Goal: Information Seeking & Learning: Learn about a topic

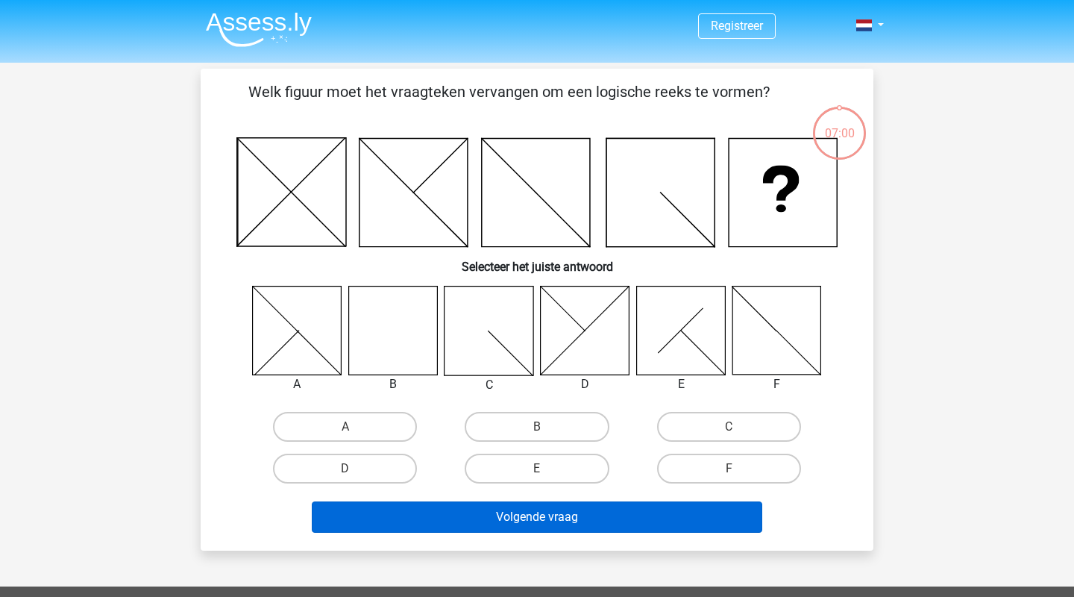
click at [407, 510] on button "Volgende vraag" at bounding box center [537, 516] width 451 height 31
click at [447, 507] on button "Volgende vraag" at bounding box center [537, 516] width 451 height 31
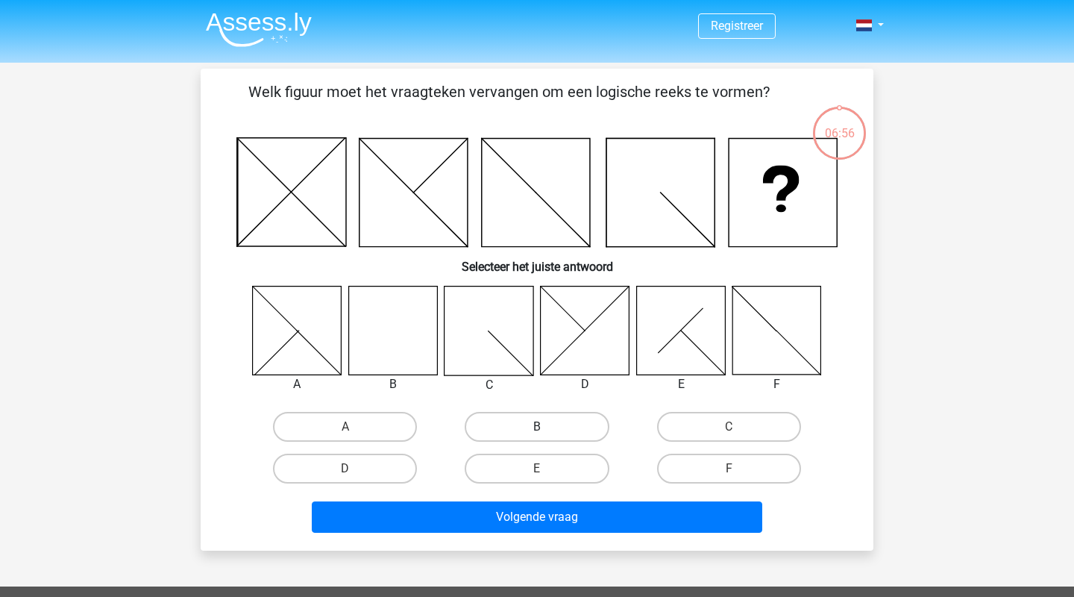
click at [497, 430] on label "B" at bounding box center [537, 427] width 144 height 30
click at [537, 430] on input "B" at bounding box center [542, 432] width 10 height 10
radio input "true"
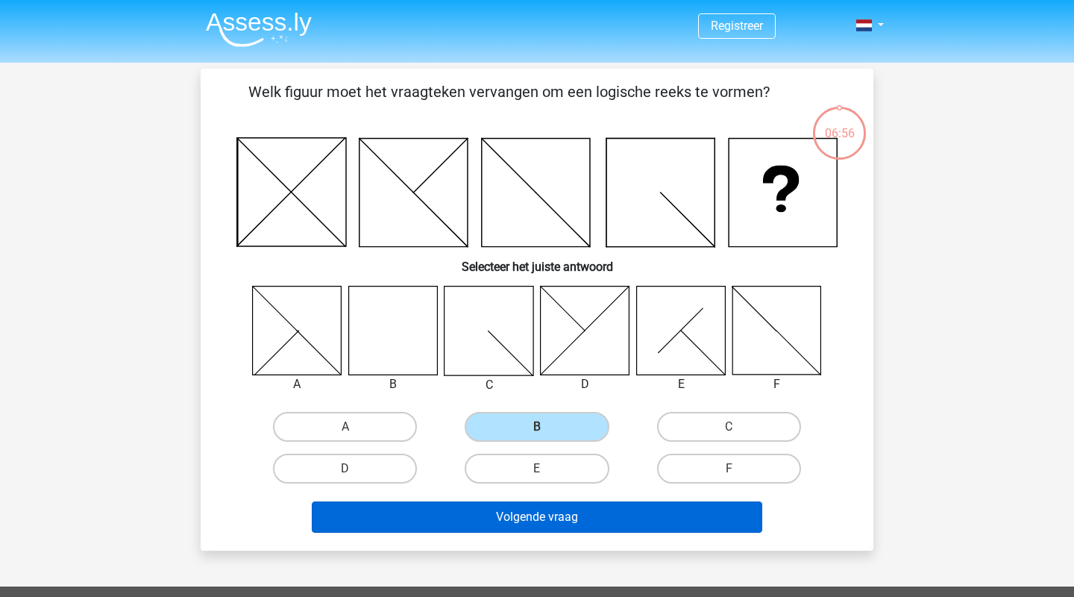
click at [491, 512] on button "Volgende vraag" at bounding box center [537, 516] width 451 height 31
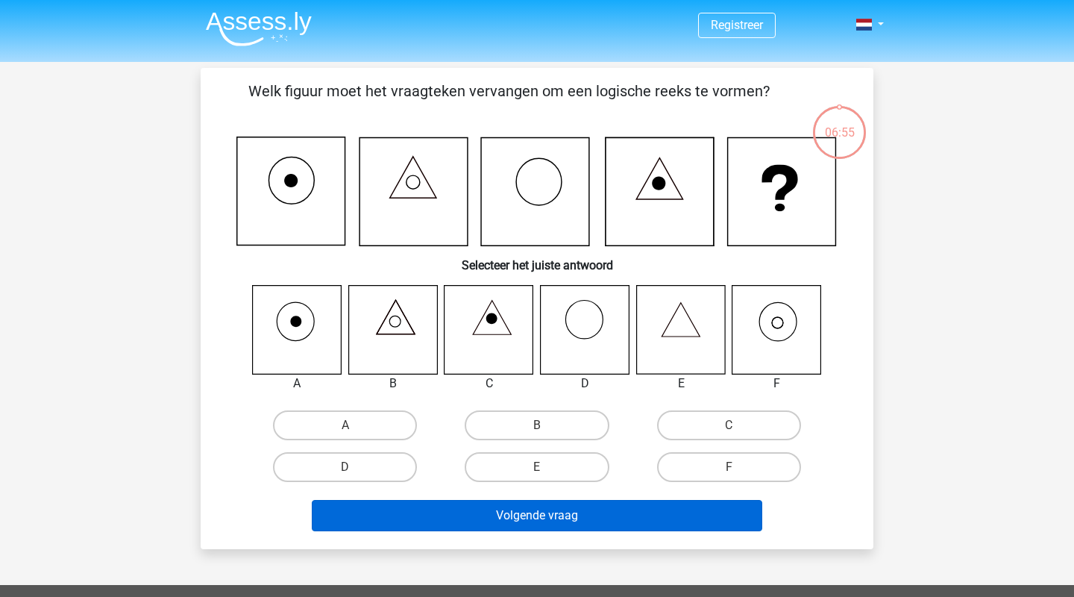
scroll to position [69, 0]
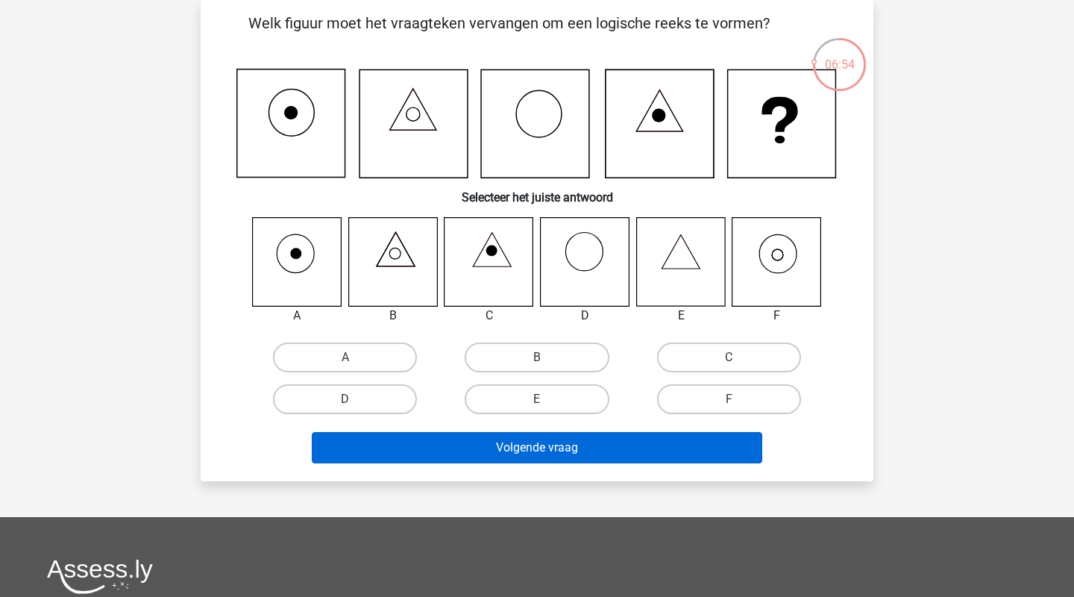
click at [480, 460] on button "Volgende vraag" at bounding box center [537, 447] width 451 height 31
click at [481, 449] on button "Volgende vraag" at bounding box center [537, 447] width 451 height 31
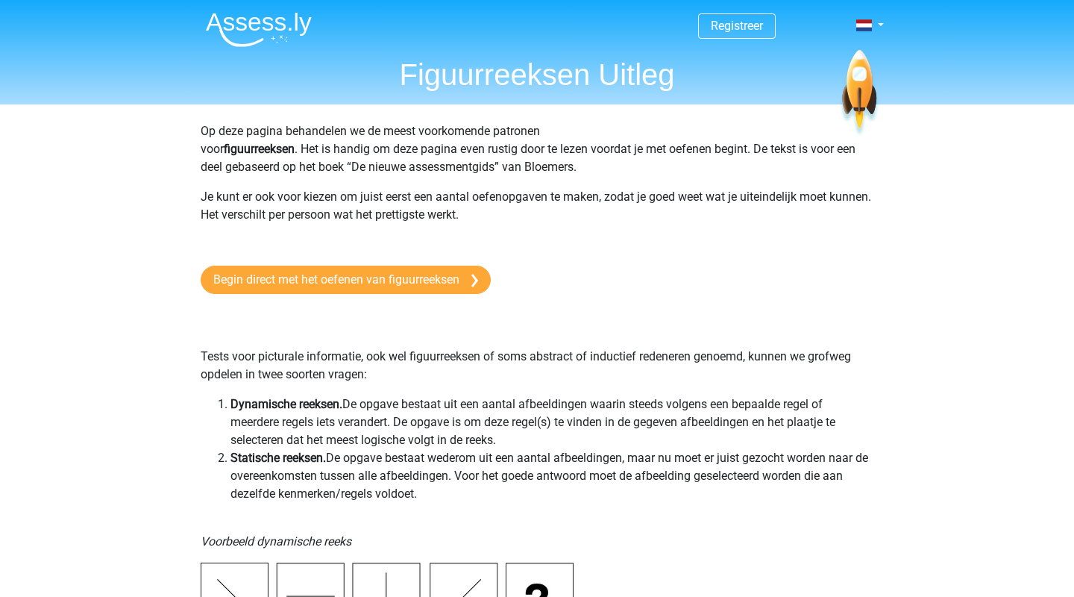
click at [405, 72] on h1 "Figuurreeksen Uitleg" at bounding box center [537, 75] width 686 height 36
click at [410, 284] on link "Begin direct met het oefenen van figuurreeksen" at bounding box center [346, 280] width 290 height 28
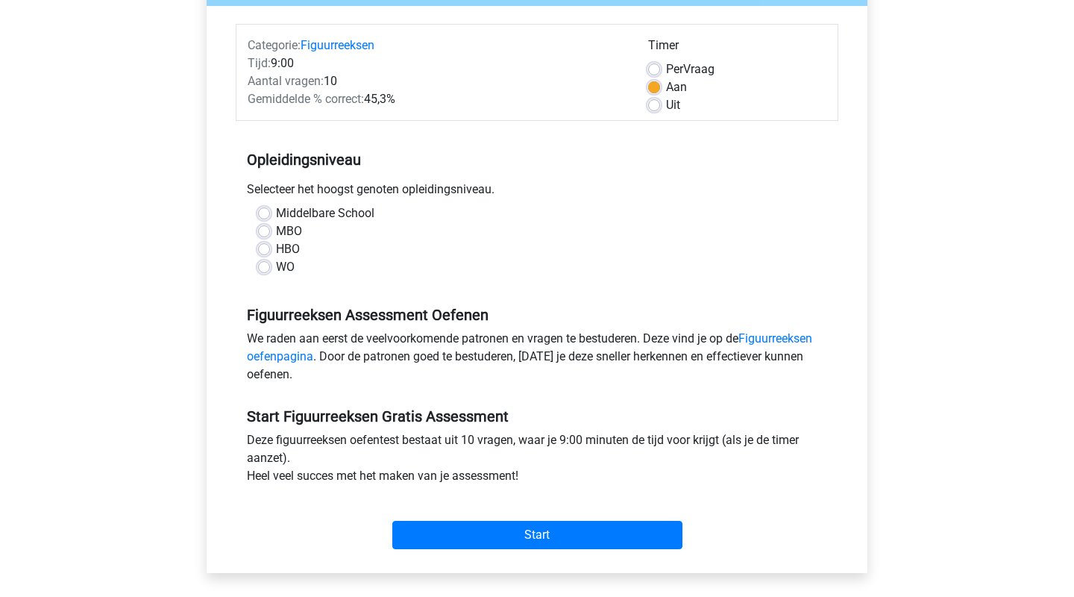
scroll to position [169, 0]
click at [276, 248] on label "HBO" at bounding box center [288, 250] width 24 height 18
click at [266, 248] on input "HBO" at bounding box center [264, 248] width 12 height 15
radio input "true"
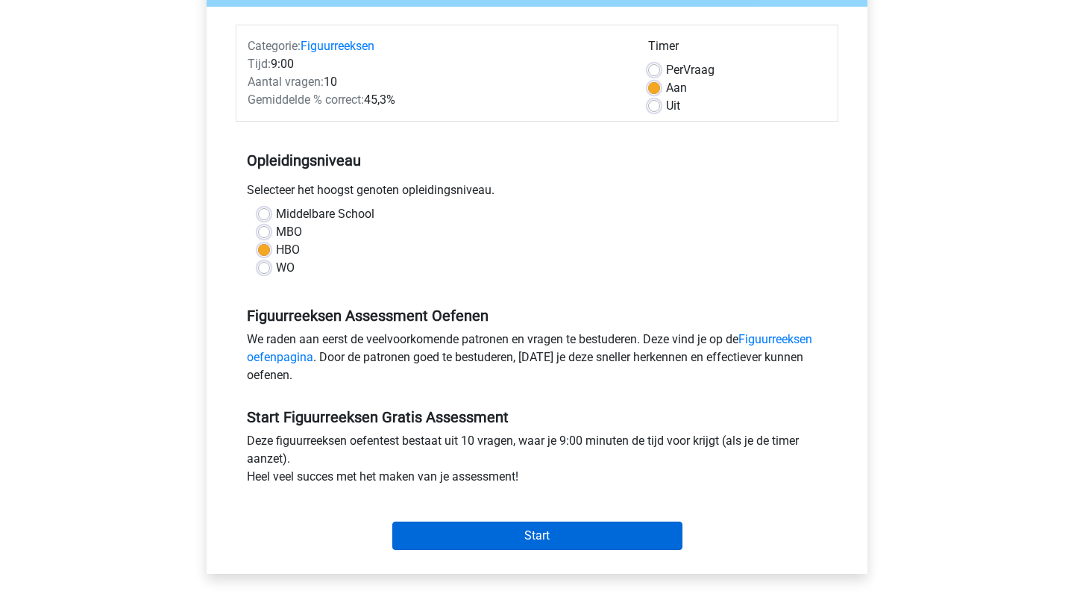
click at [474, 532] on input "Start" at bounding box center [537, 535] width 290 height 28
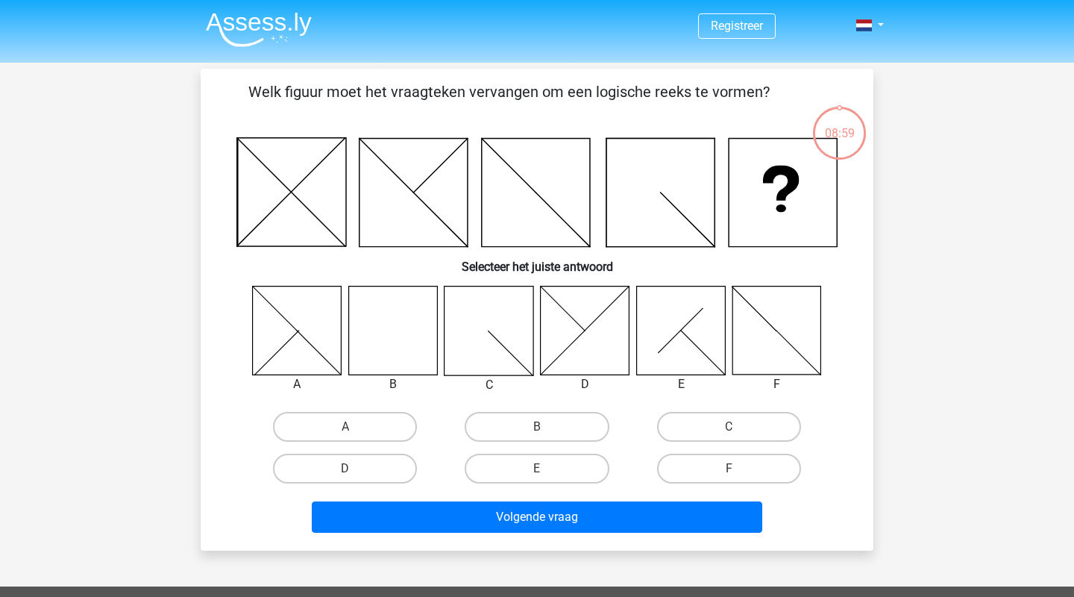
click at [474, 529] on button "Volgende vraag" at bounding box center [537, 516] width 451 height 31
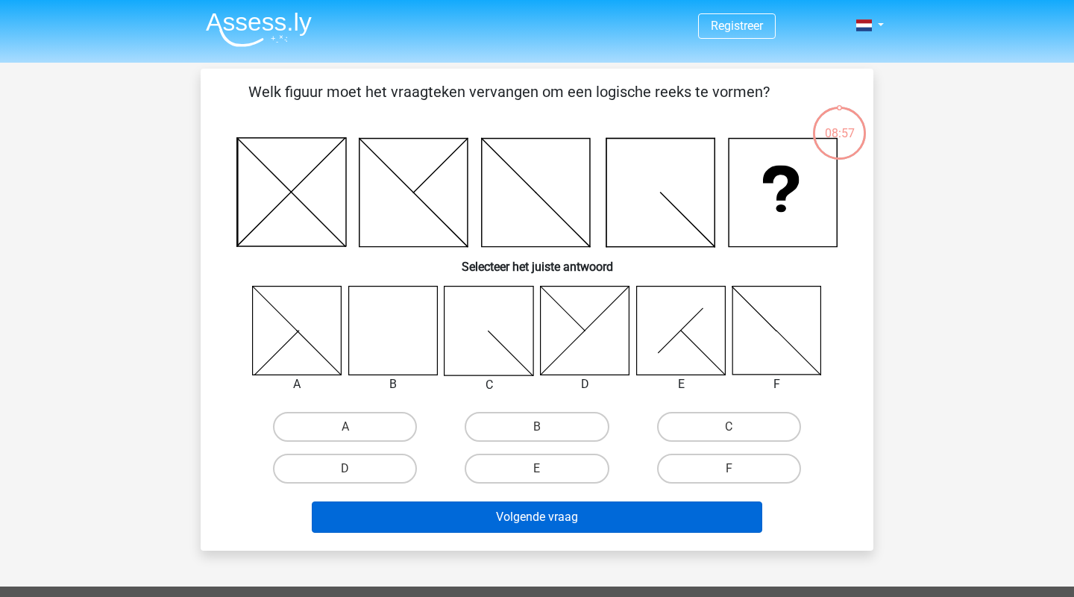
click at [476, 517] on button "Volgende vraag" at bounding box center [537, 516] width 451 height 31
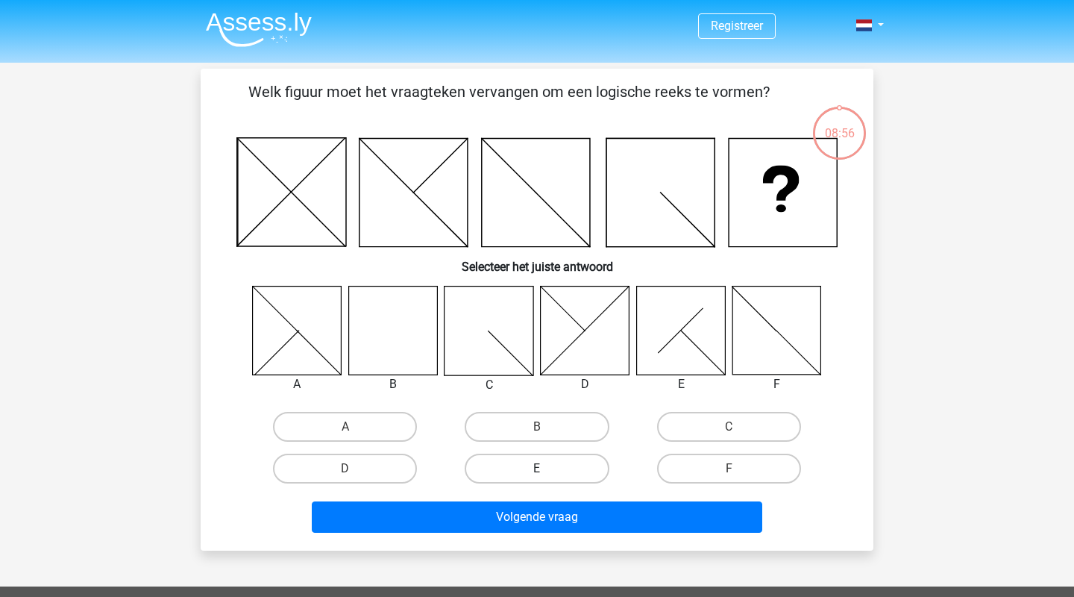
click at [519, 457] on label "E" at bounding box center [537, 469] width 144 height 30
click at [537, 469] on input "E" at bounding box center [542, 474] width 10 height 10
radio input "true"
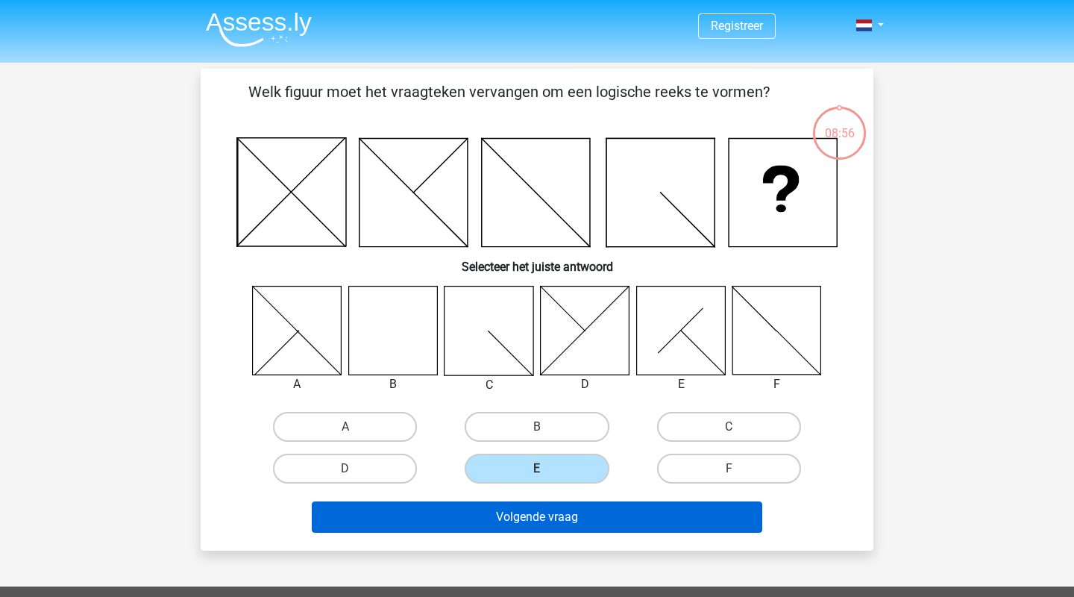
click at [511, 517] on button "Volgende vraag" at bounding box center [537, 516] width 451 height 31
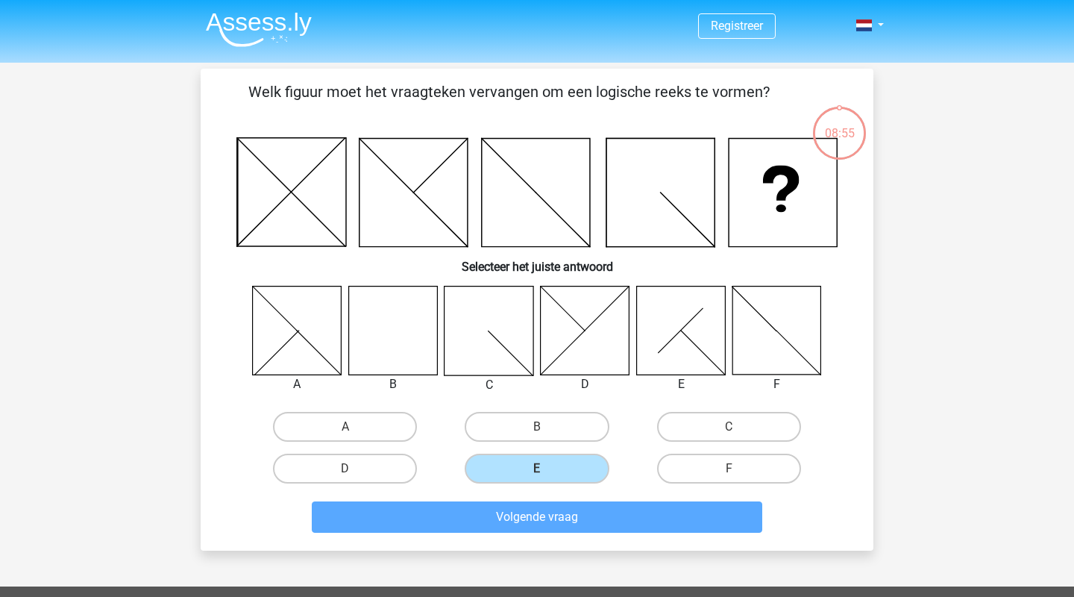
scroll to position [69, 0]
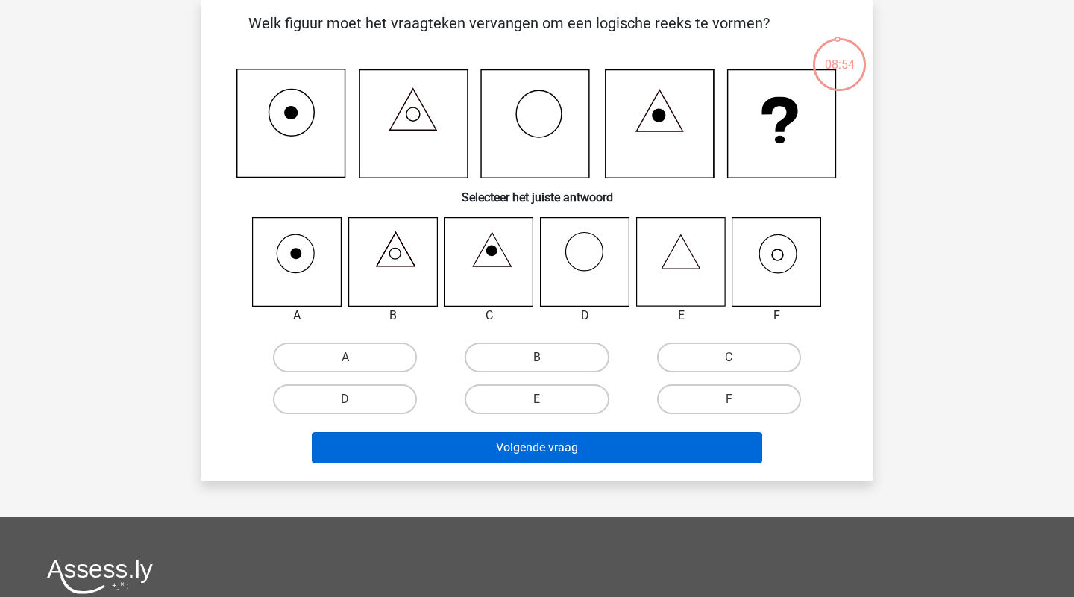
click at [517, 444] on button "Volgende vraag" at bounding box center [537, 447] width 451 height 31
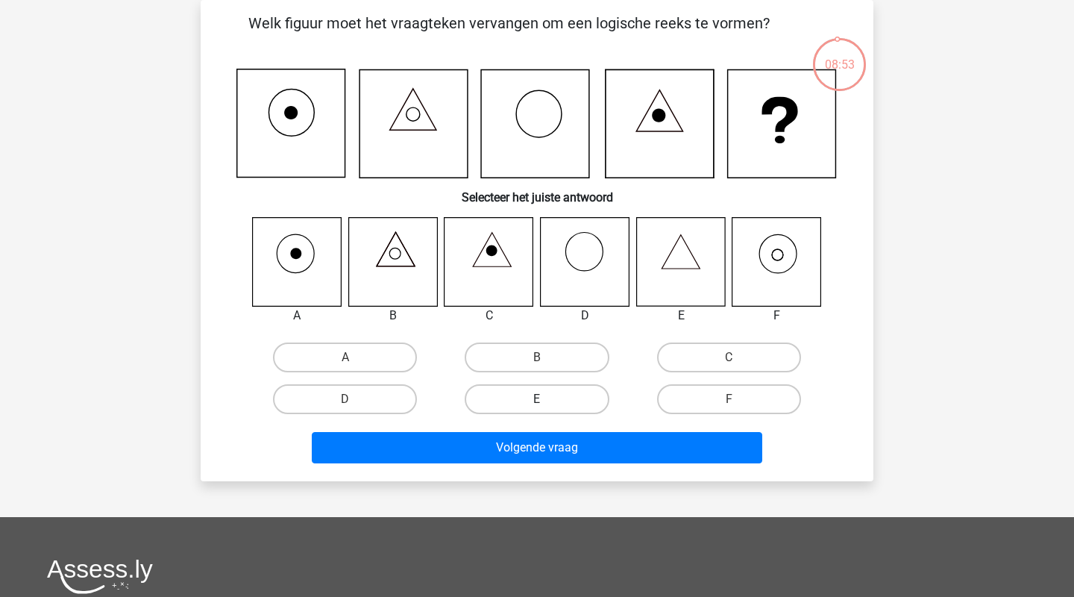
click at [530, 396] on label "E" at bounding box center [537, 399] width 144 height 30
click at [537, 399] on input "E" at bounding box center [542, 404] width 10 height 10
radio input "true"
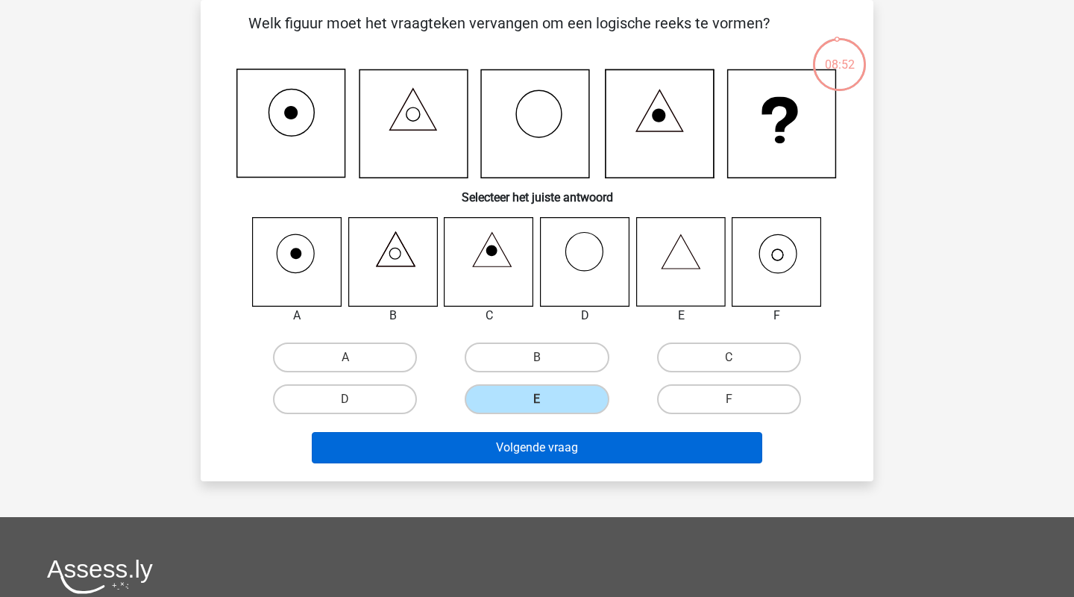
click at [522, 459] on button "Volgende vraag" at bounding box center [537, 447] width 451 height 31
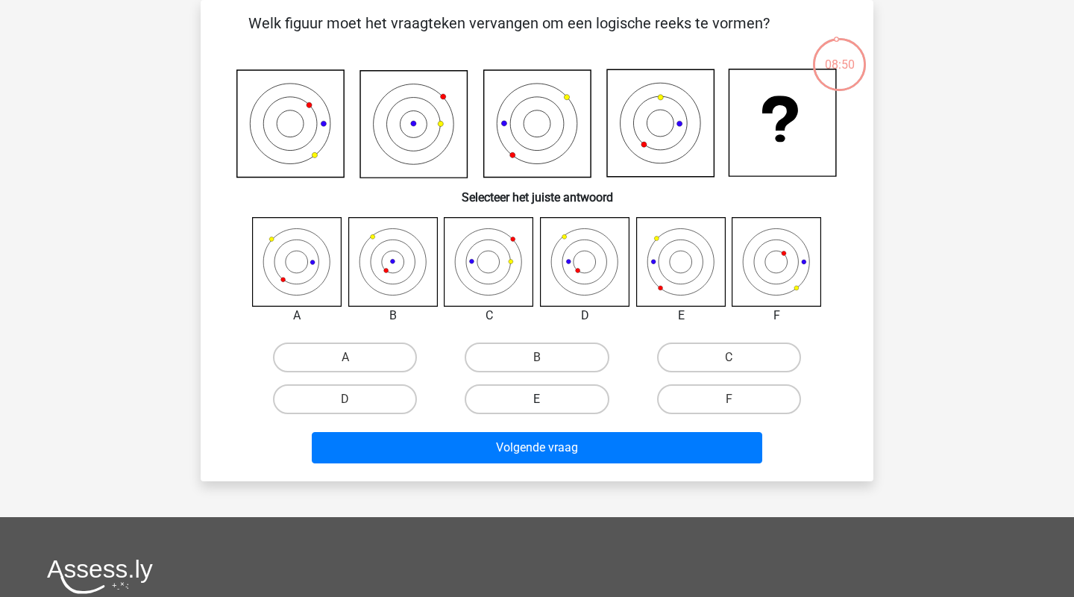
click at [526, 400] on label "E" at bounding box center [537, 399] width 144 height 30
click at [537, 400] on input "E" at bounding box center [542, 404] width 10 height 10
radio input "true"
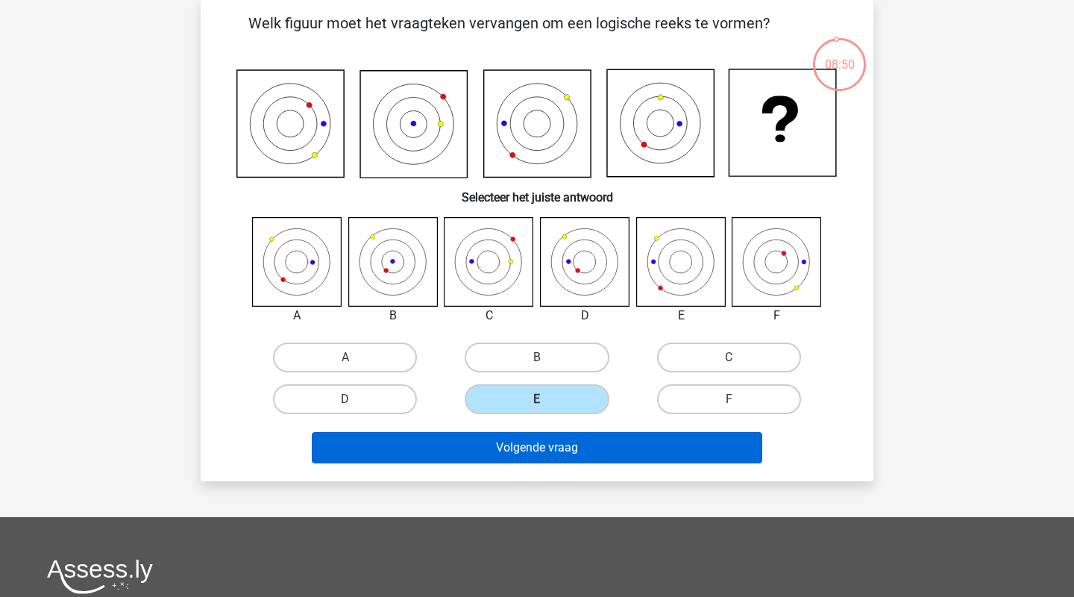
click at [520, 445] on button "Volgende vraag" at bounding box center [537, 447] width 451 height 31
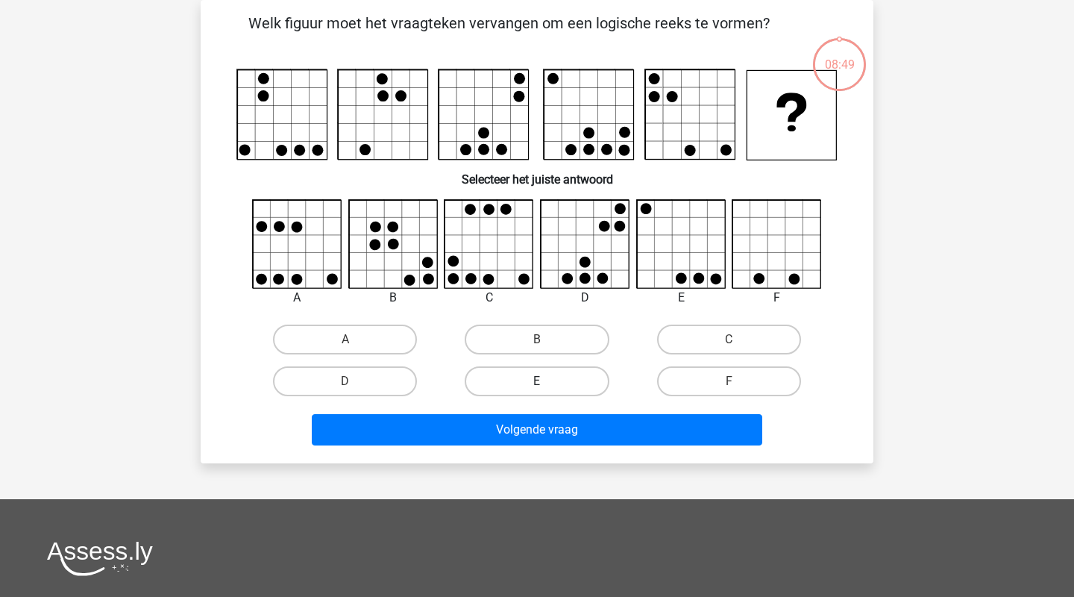
click at [521, 380] on label "E" at bounding box center [537, 381] width 144 height 30
click at [537, 381] on input "E" at bounding box center [542, 386] width 10 height 10
radio input "true"
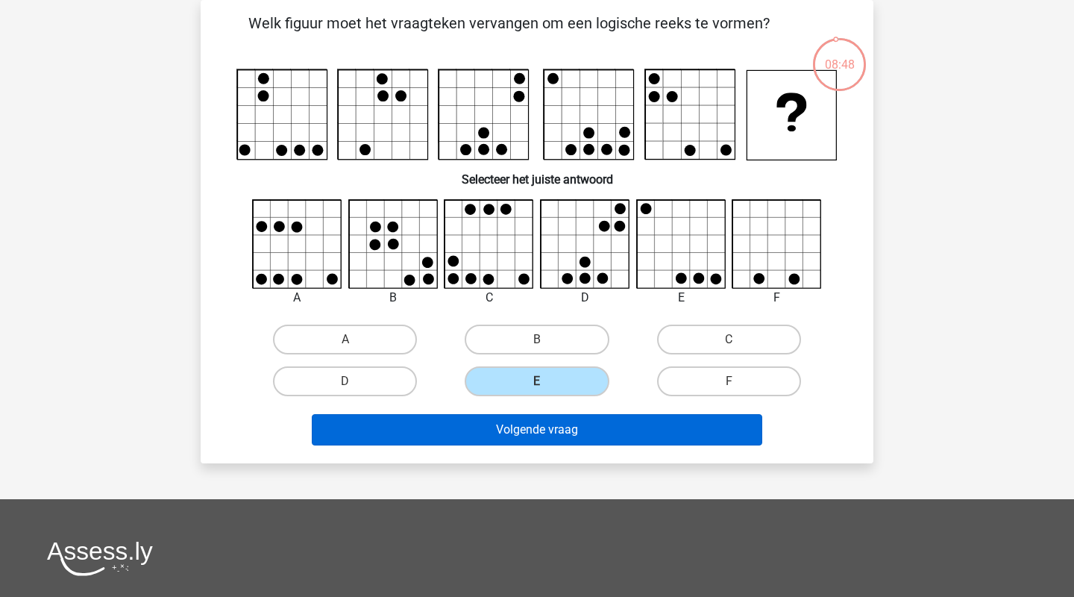
click at [517, 424] on button "Volgende vraag" at bounding box center [537, 429] width 451 height 31
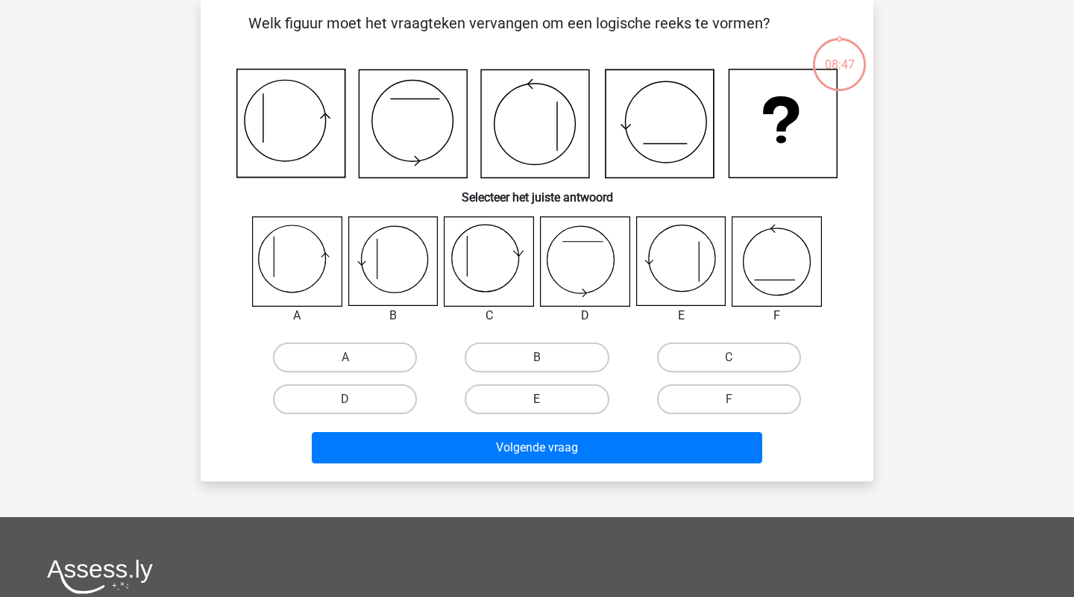
click at [518, 392] on label "E" at bounding box center [537, 399] width 144 height 30
click at [537, 399] on input "E" at bounding box center [542, 404] width 10 height 10
radio input "true"
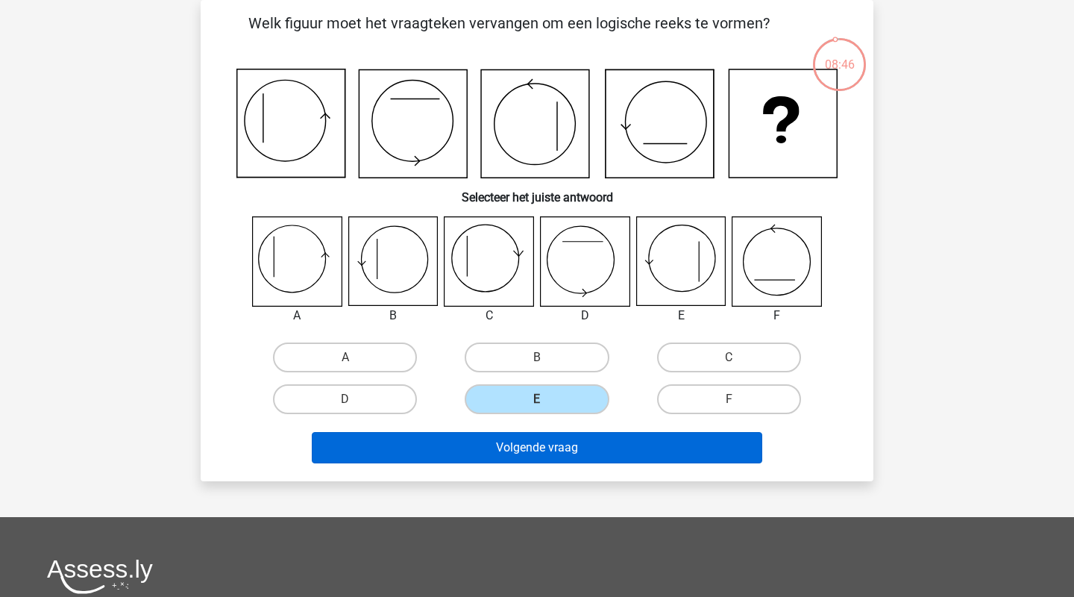
click at [518, 448] on button "Volgende vraag" at bounding box center [537, 447] width 451 height 31
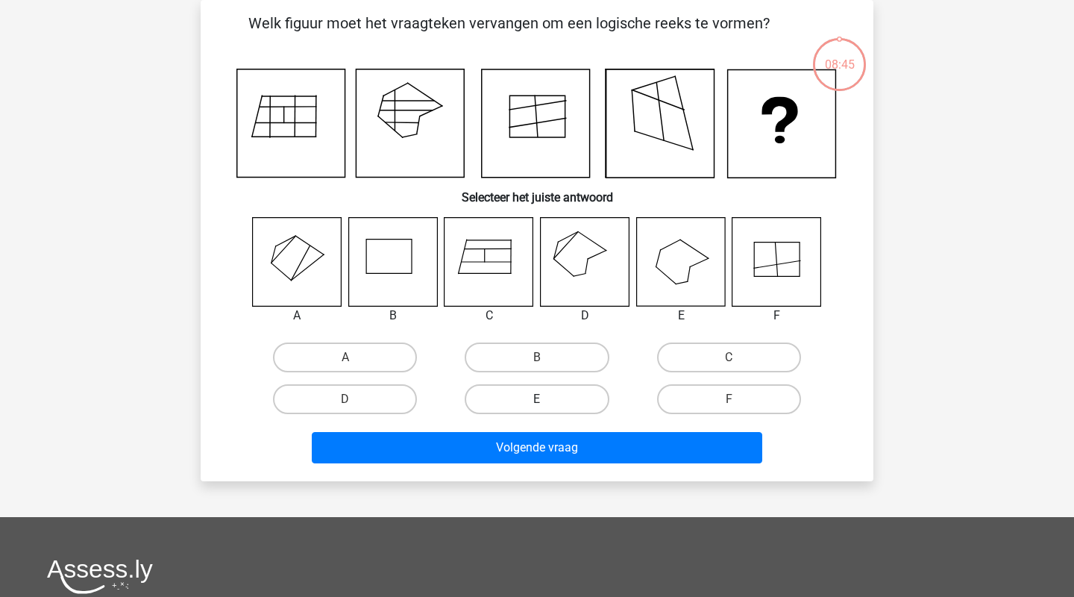
click at [513, 395] on label "E" at bounding box center [537, 399] width 144 height 30
click at [537, 399] on input "E" at bounding box center [542, 404] width 10 height 10
radio input "true"
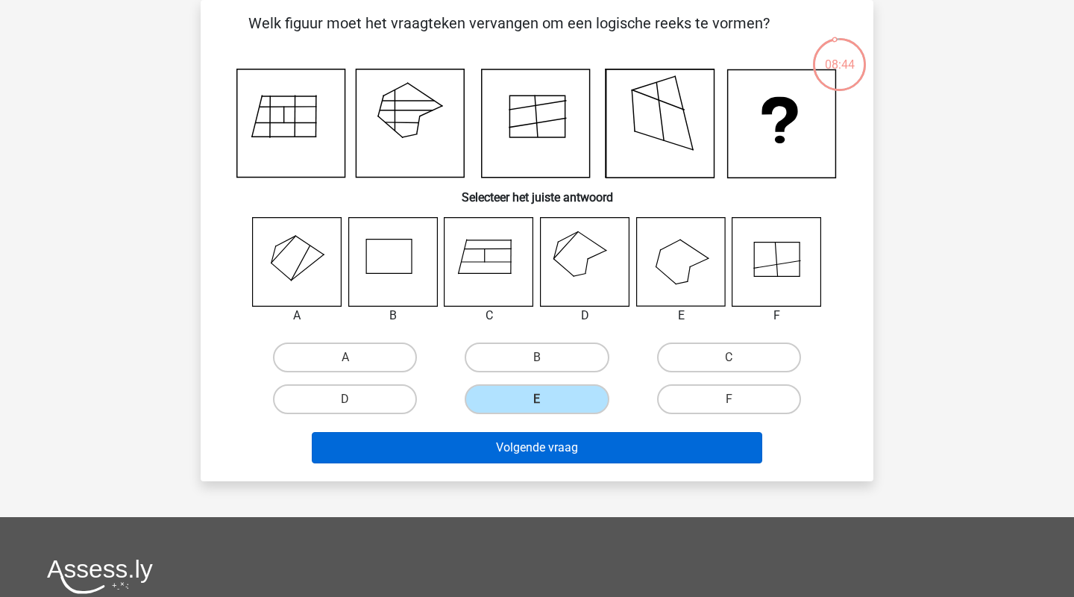
click at [512, 457] on button "Volgende vraag" at bounding box center [537, 447] width 451 height 31
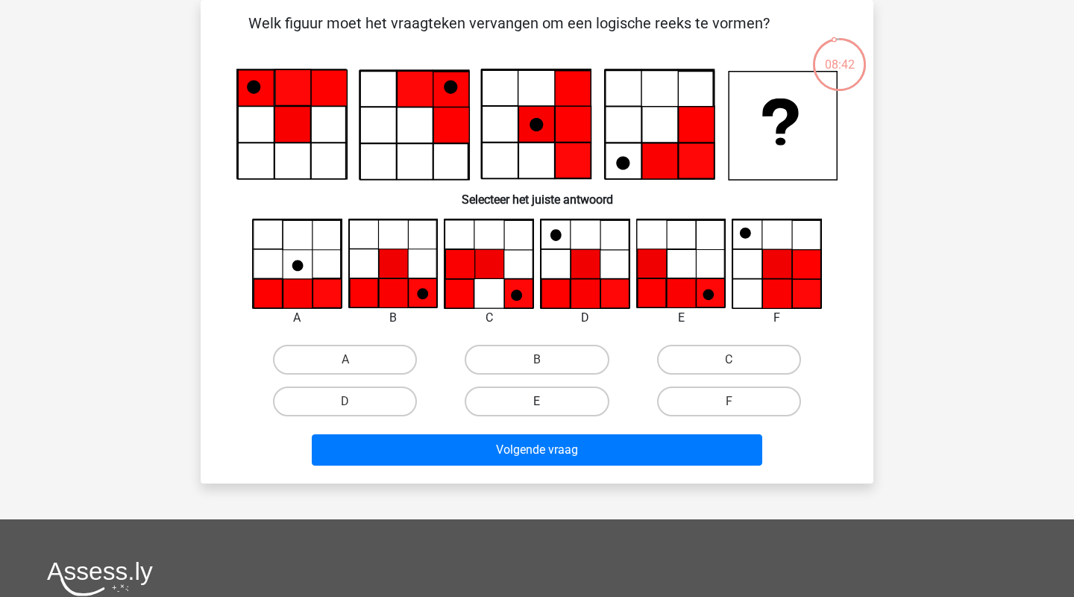
click at [510, 408] on label "E" at bounding box center [537, 401] width 144 height 30
click at [537, 408] on input "E" at bounding box center [542, 406] width 10 height 10
radio input "true"
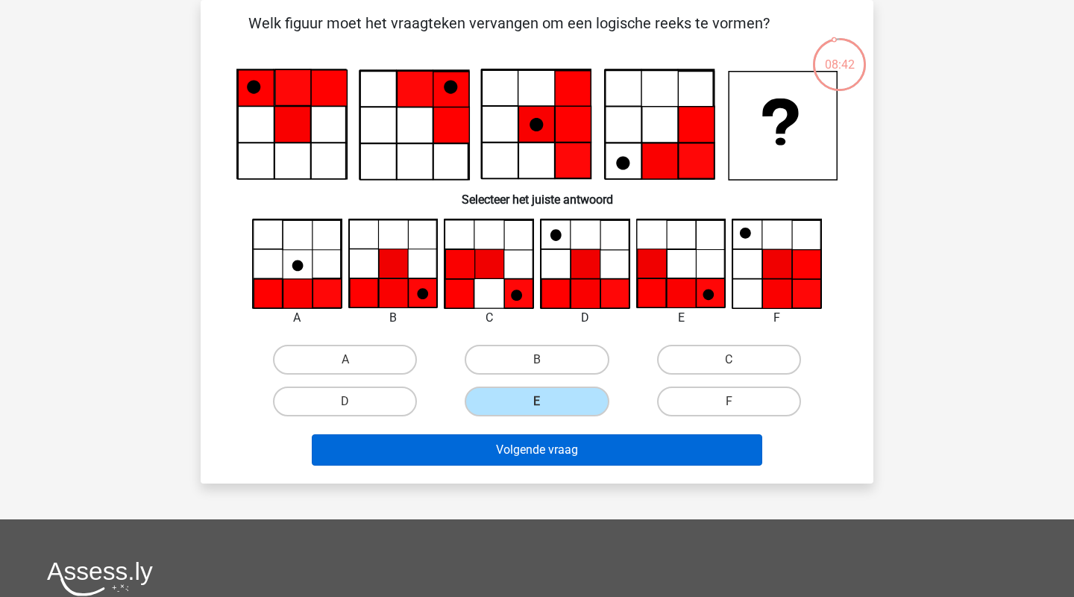
click at [507, 438] on button "Volgende vraag" at bounding box center [537, 449] width 451 height 31
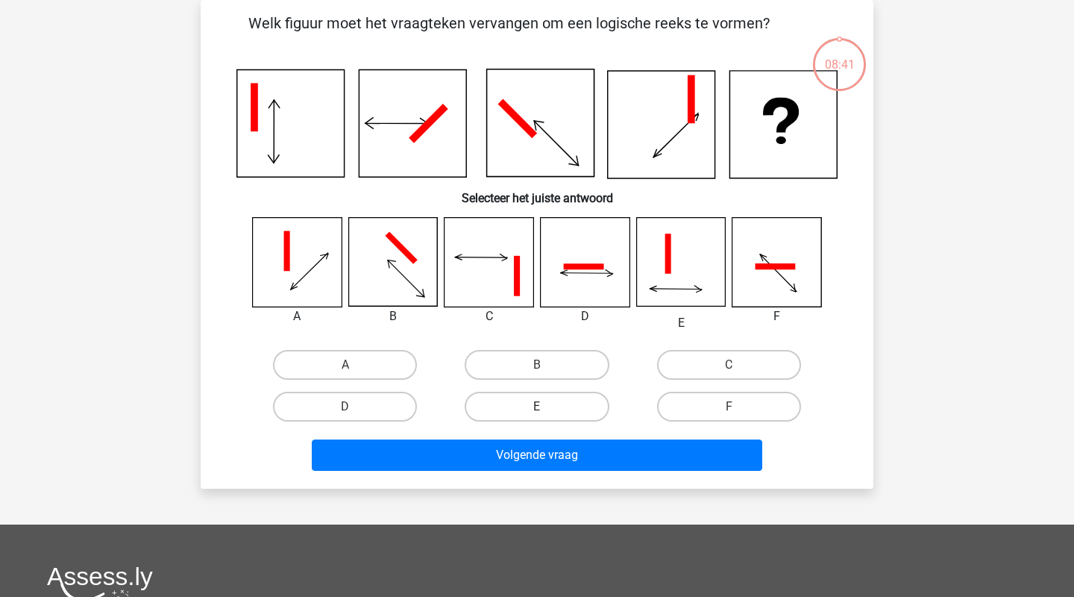
click at [510, 395] on label "E" at bounding box center [537, 407] width 144 height 30
click at [537, 407] on input "E" at bounding box center [542, 412] width 10 height 10
radio input "true"
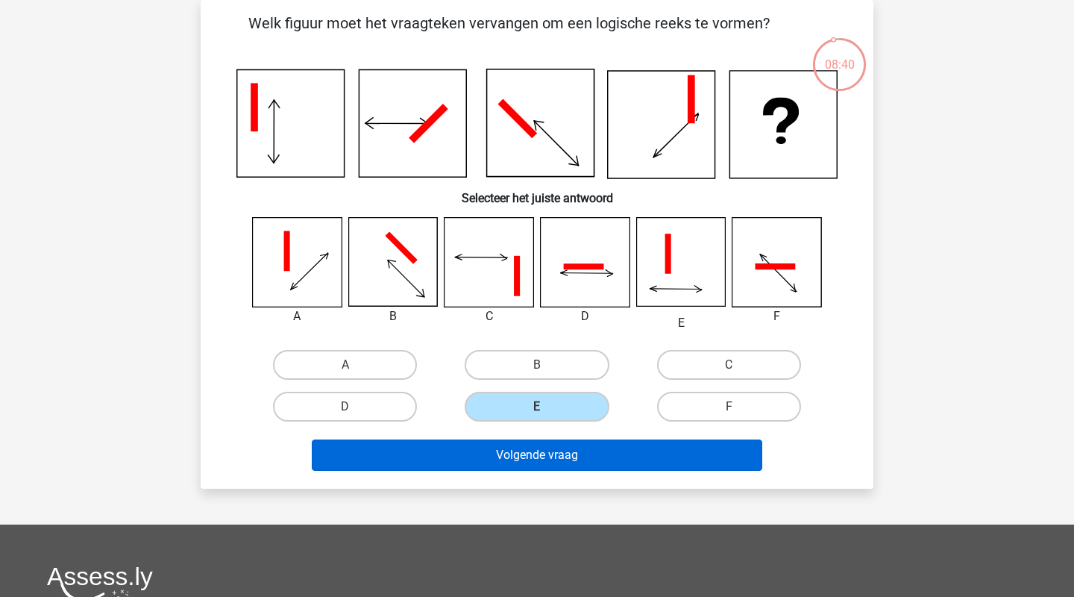
click at [506, 453] on button "Volgende vraag" at bounding box center [537, 454] width 451 height 31
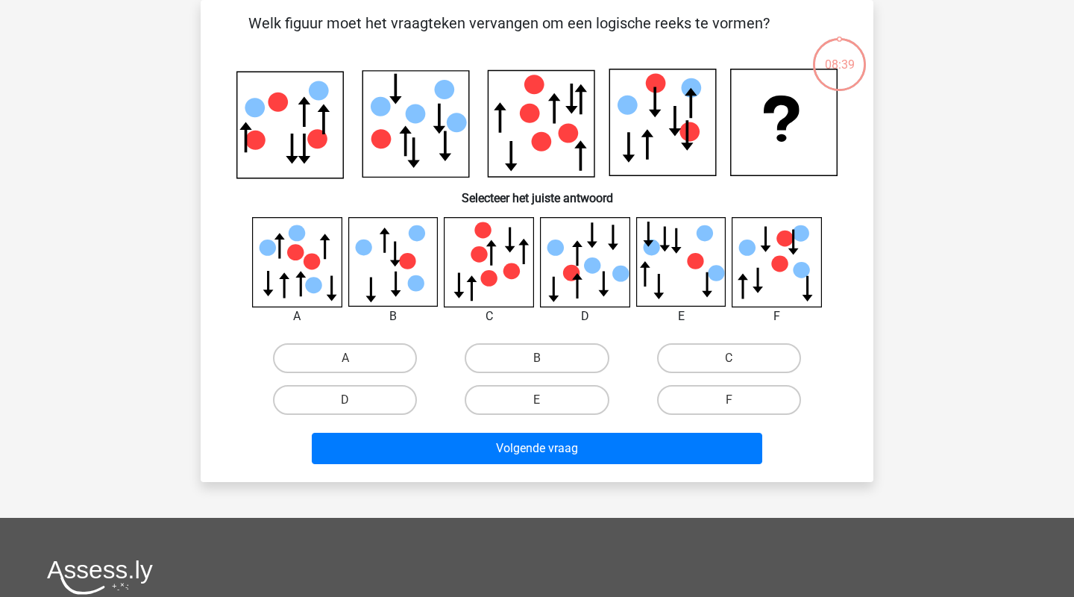
click at [516, 417] on div "E" at bounding box center [537, 400] width 192 height 42
click at [512, 407] on label "E" at bounding box center [537, 400] width 144 height 30
click at [537, 407] on input "E" at bounding box center [542, 405] width 10 height 10
radio input "true"
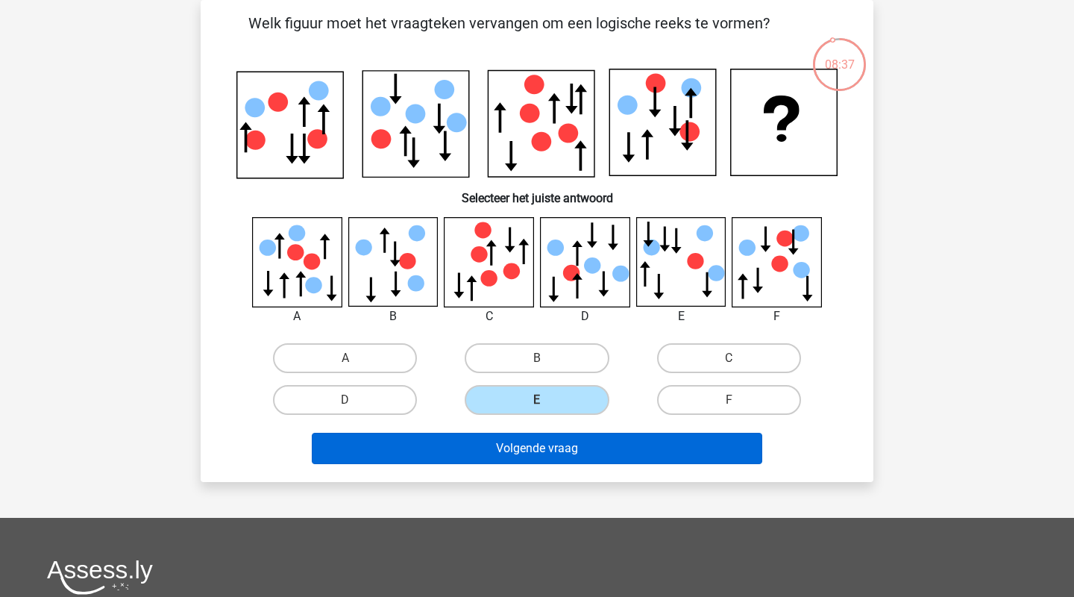
click at [509, 461] on button "Volgende vraag" at bounding box center [537, 448] width 451 height 31
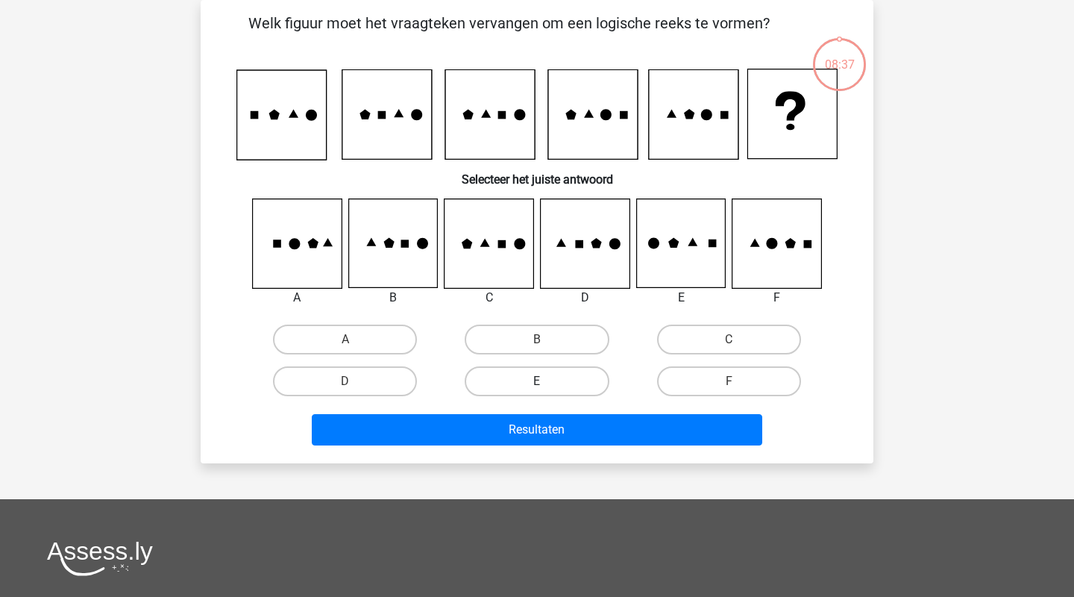
click at [513, 386] on label "E" at bounding box center [537, 381] width 144 height 30
click at [537, 386] on input "E" at bounding box center [542, 386] width 10 height 10
radio input "true"
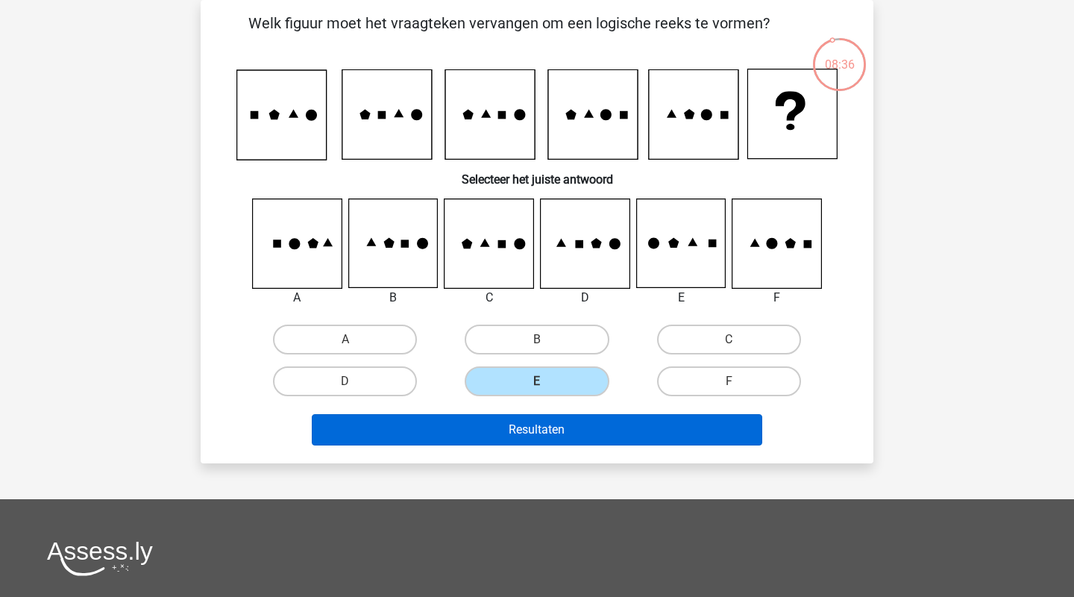
click at [513, 429] on button "Resultaten" at bounding box center [537, 429] width 451 height 31
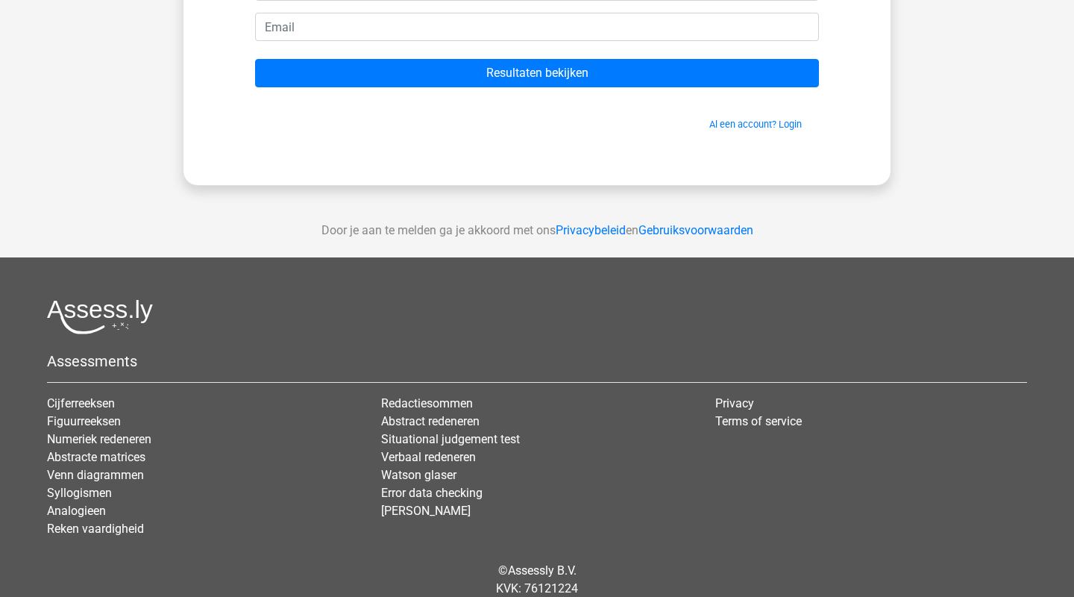
scroll to position [197, 0]
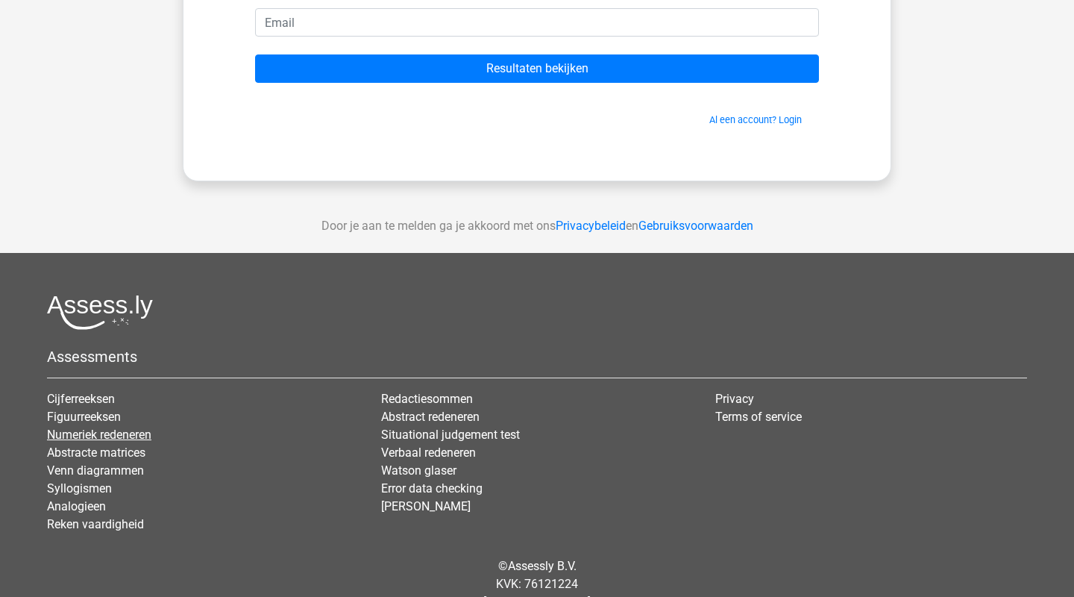
click at [142, 435] on link "Numeriek redeneren" at bounding box center [99, 434] width 104 height 14
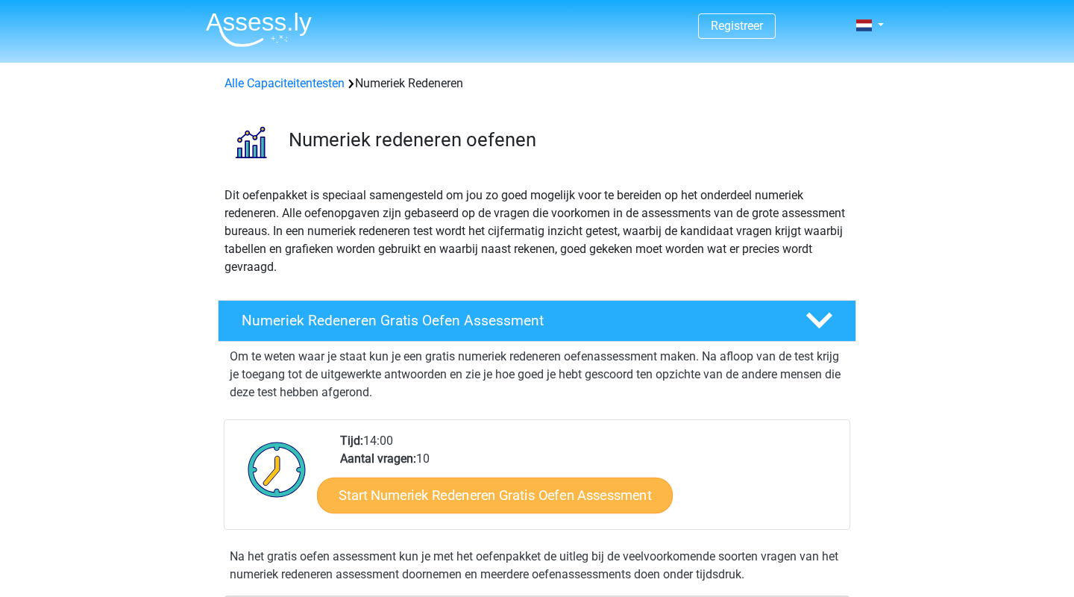
click at [390, 500] on link "Start Numeriek Redeneren Gratis Oefen Assessment" at bounding box center [495, 495] width 356 height 36
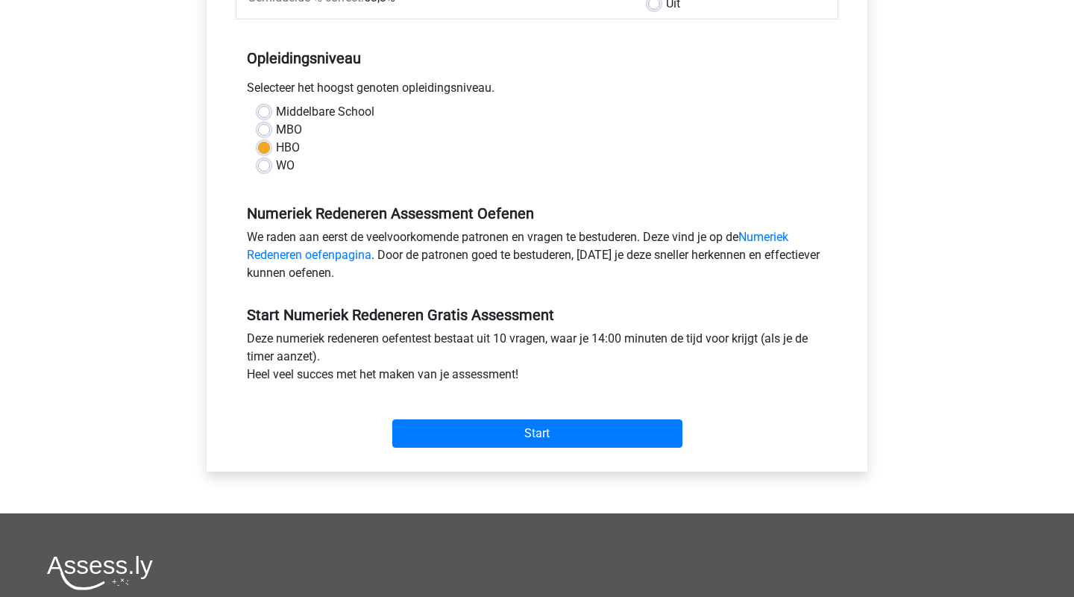
scroll to position [304, 0]
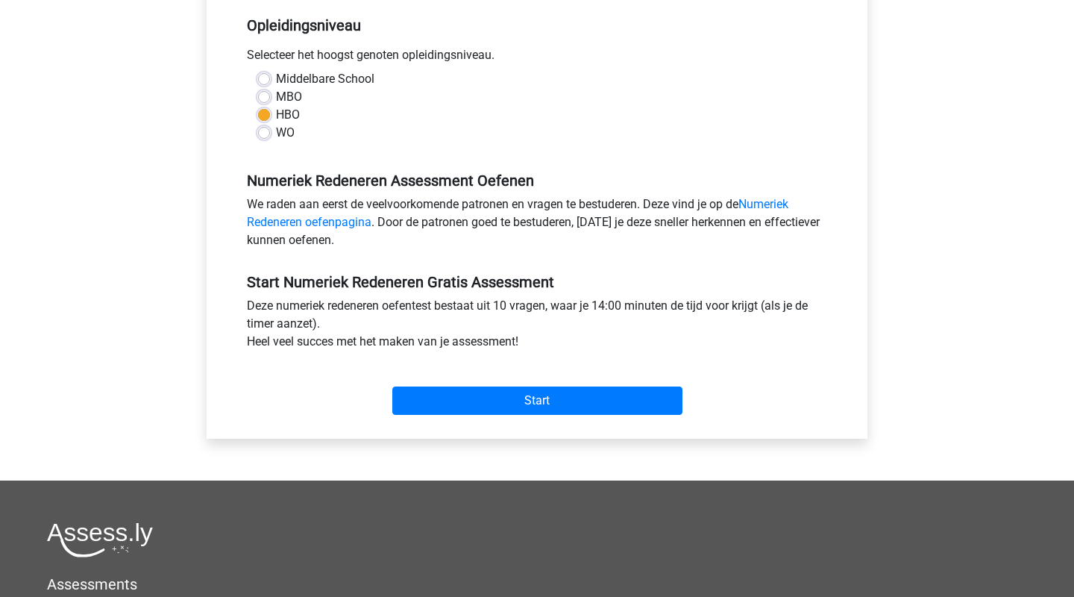
click at [444, 416] on div "Start" at bounding box center [537, 389] width 603 height 64
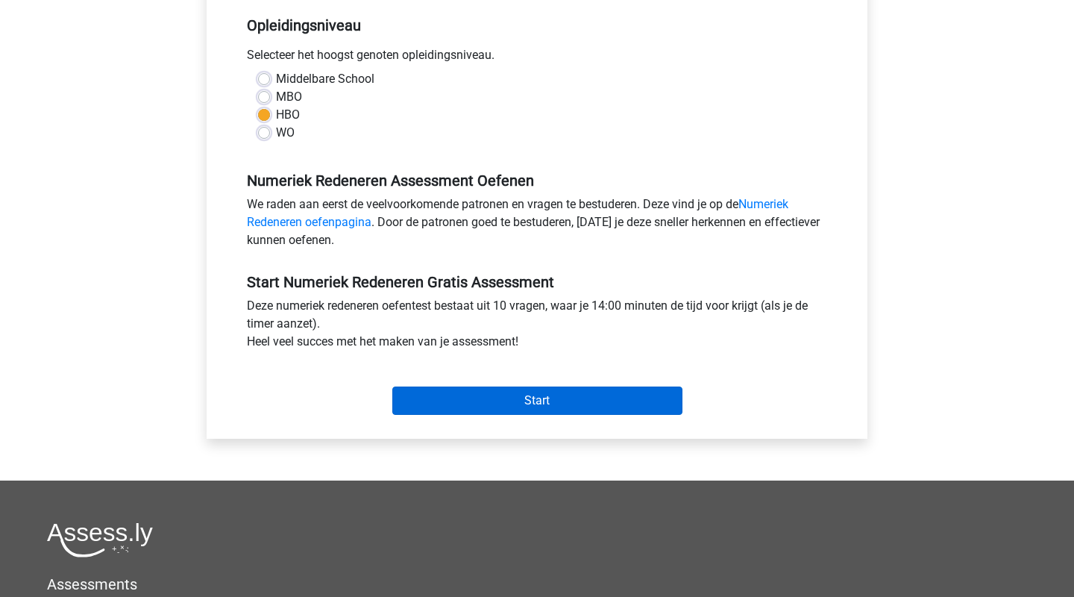
click at [444, 404] on input "Start" at bounding box center [537, 400] width 290 height 28
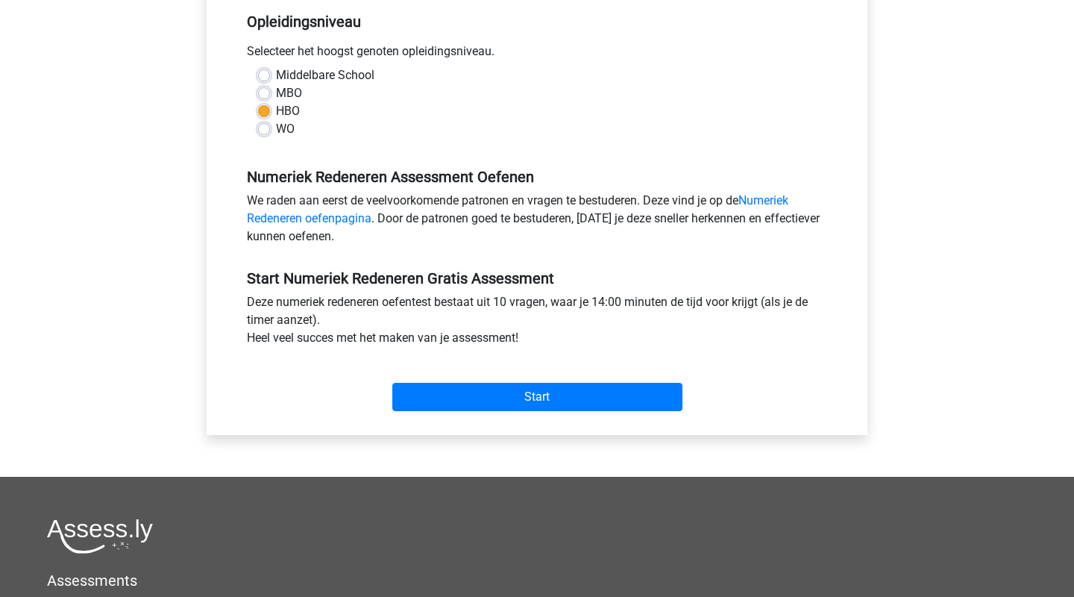
scroll to position [310, 0]
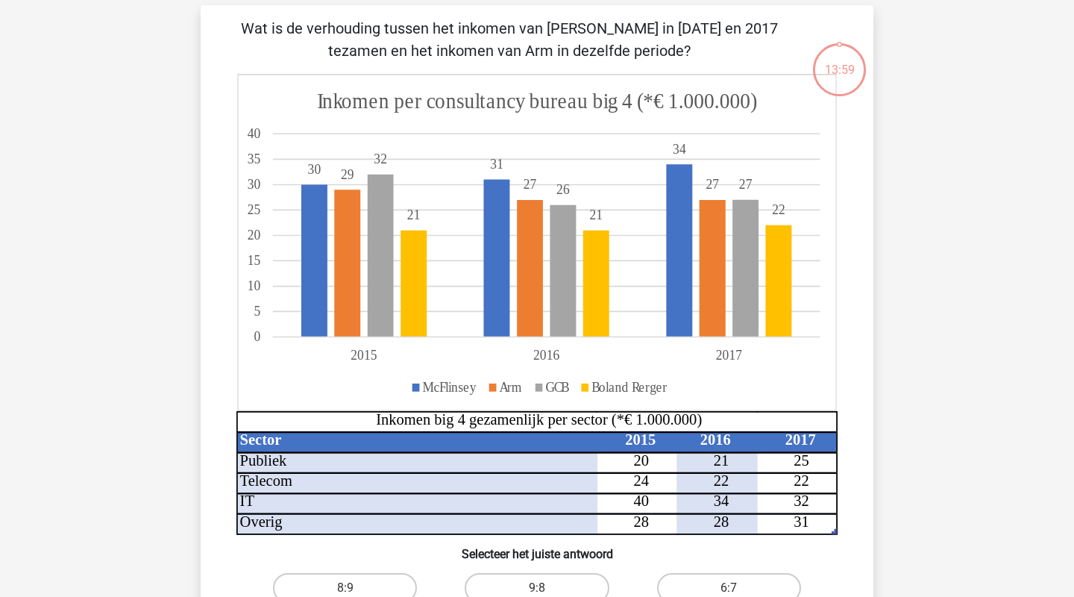
scroll to position [37, 0]
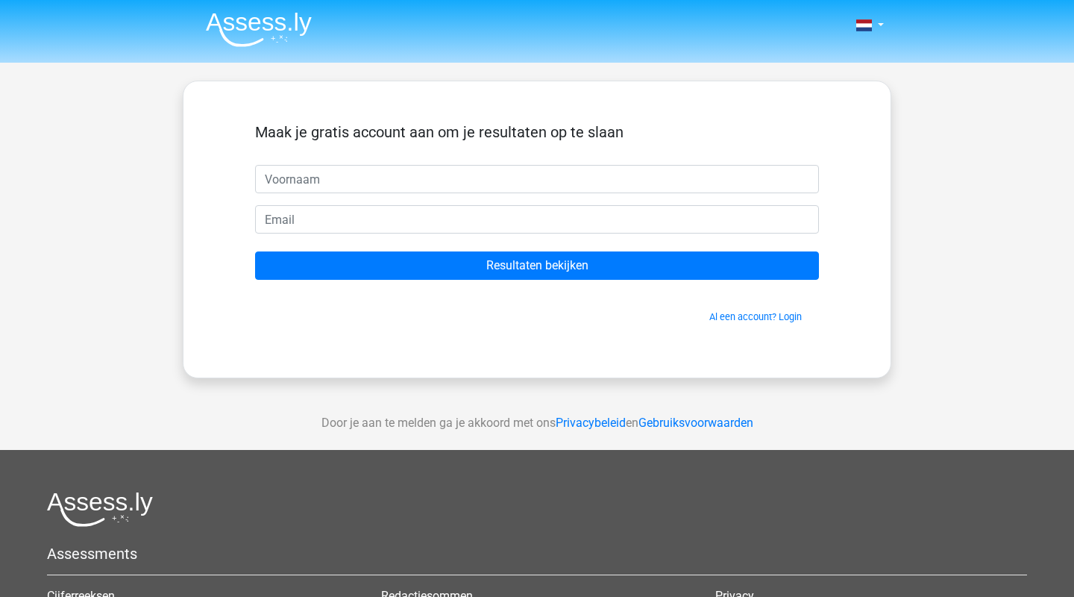
scroll to position [197, 0]
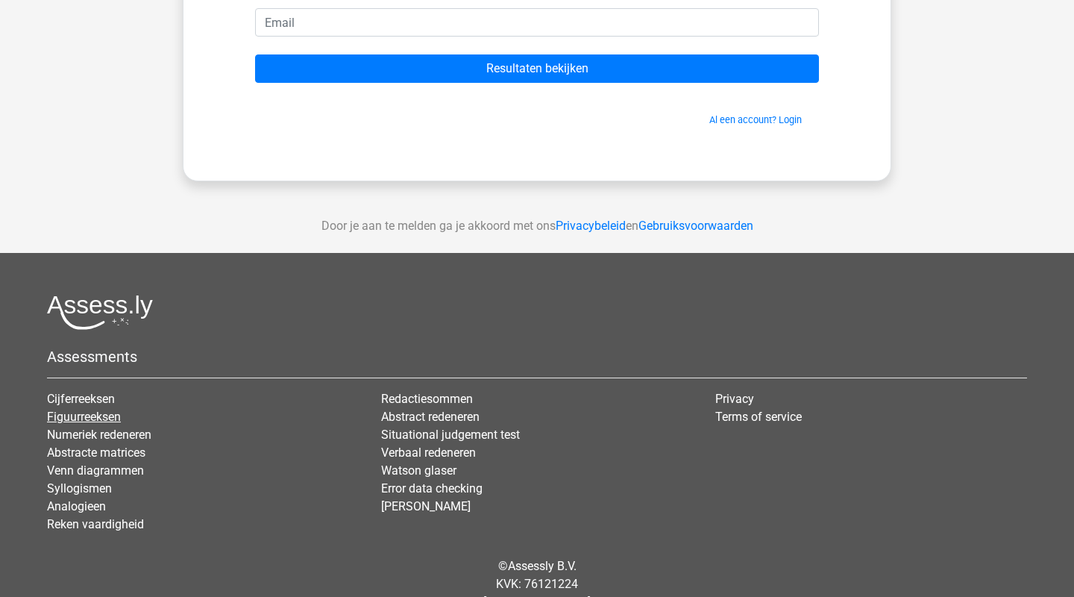
click at [114, 416] on link "Figuurreeksen" at bounding box center [84, 417] width 74 height 14
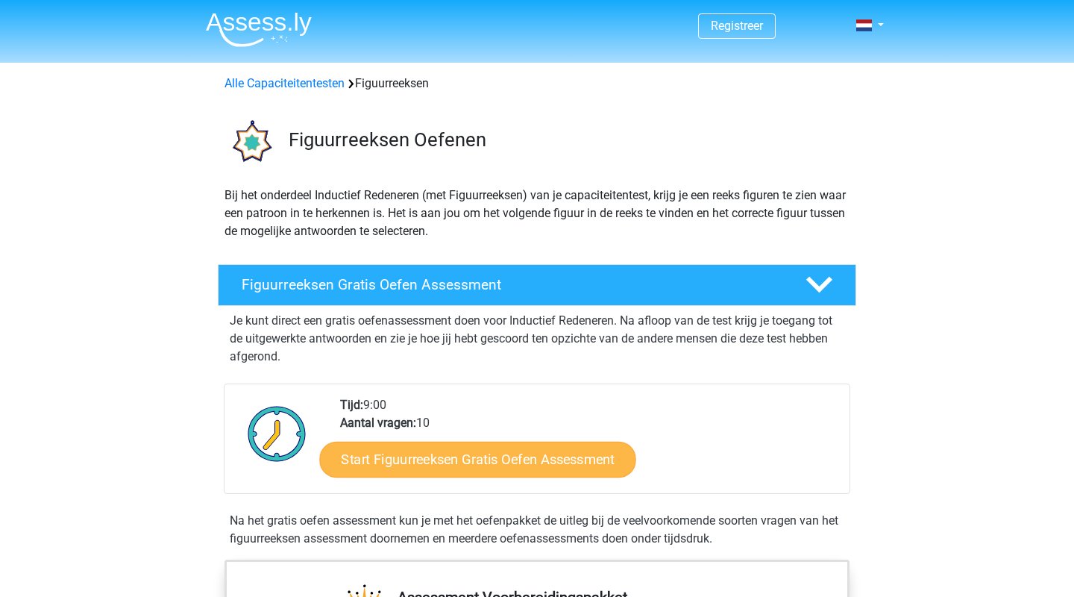
click at [395, 460] on link "Start Figuurreeksen Gratis Oefen Assessment" at bounding box center [478, 459] width 316 height 36
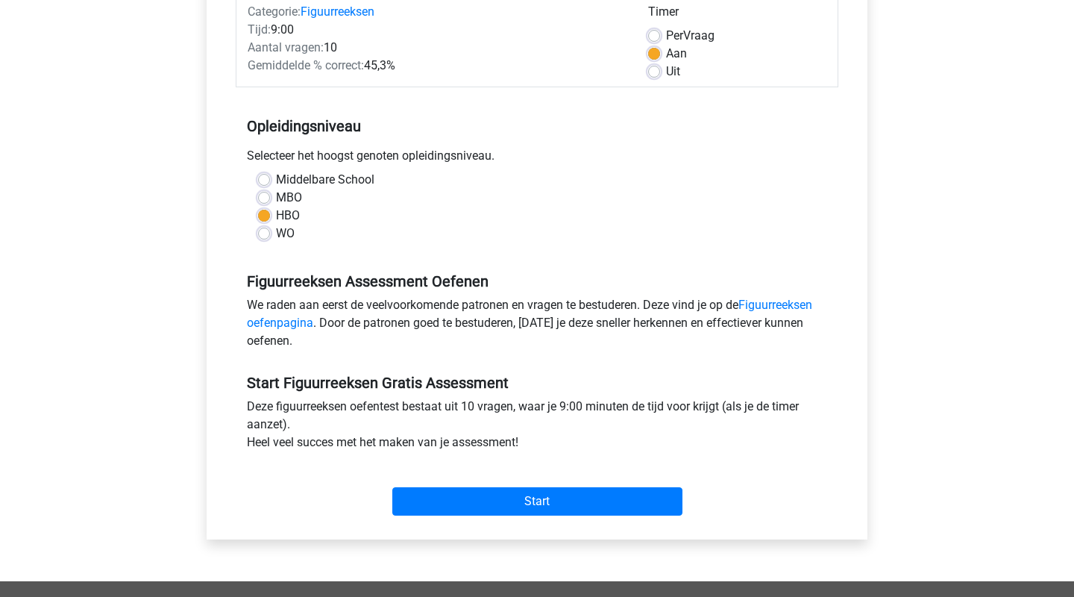
scroll to position [254, 0]
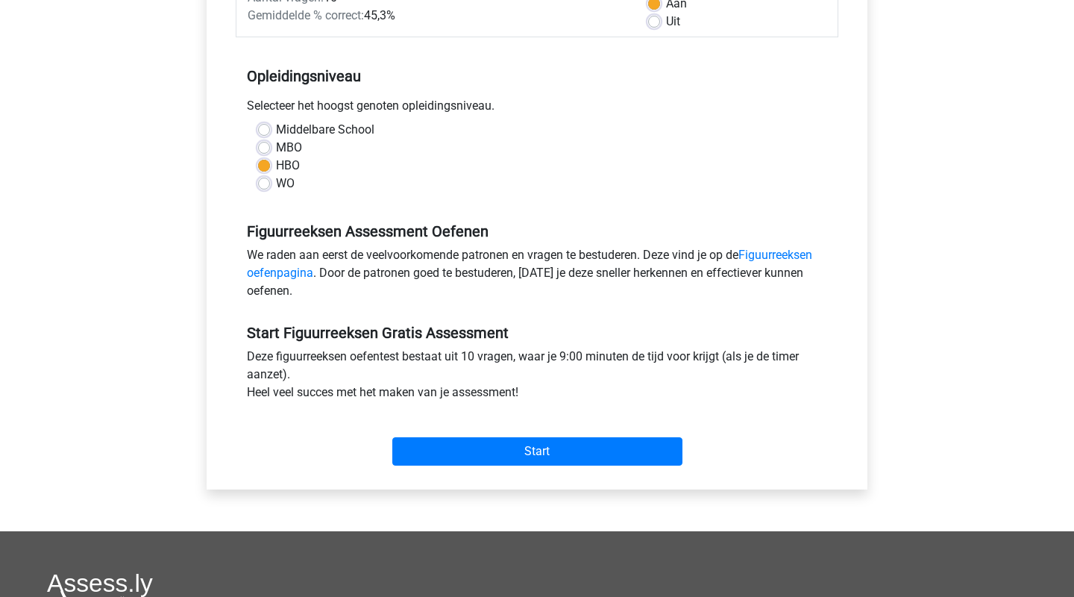
click at [449, 468] on div "Start" at bounding box center [537, 439] width 603 height 64
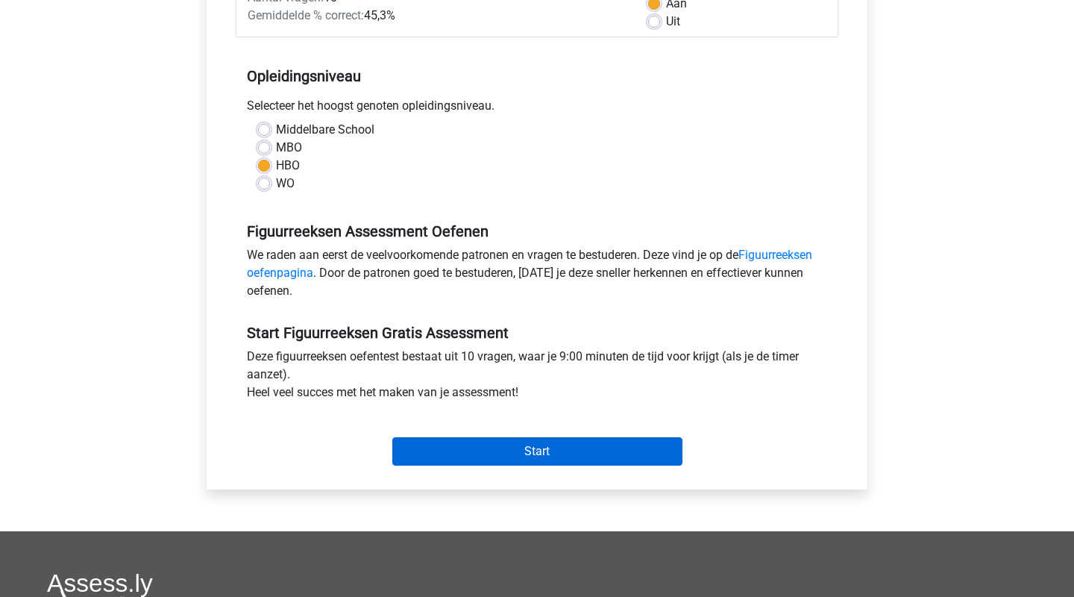
click at [451, 447] on input "Start" at bounding box center [537, 451] width 290 height 28
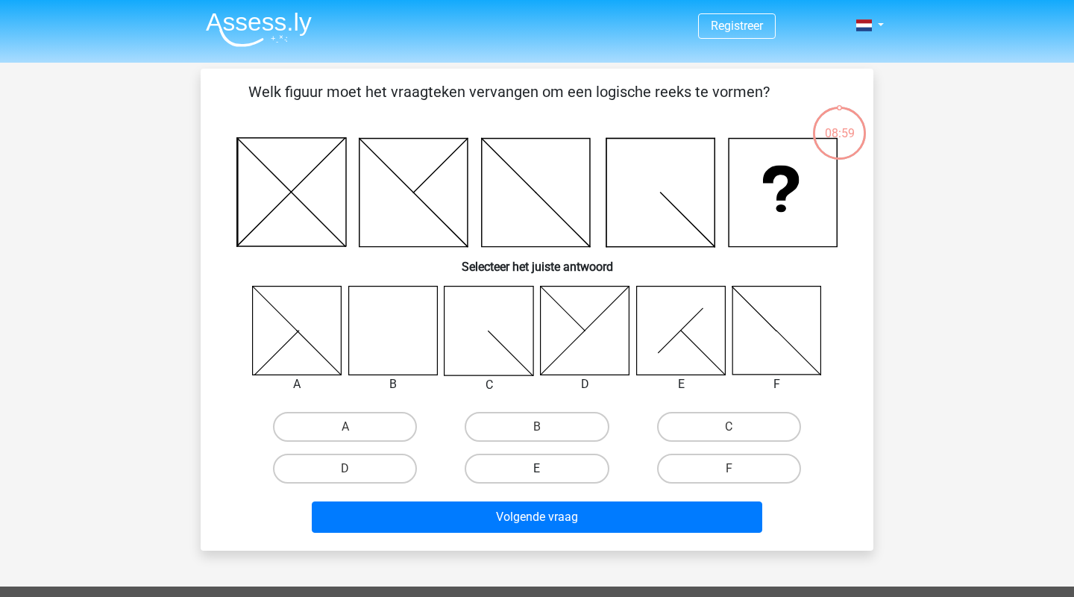
click at [492, 466] on label "E" at bounding box center [537, 469] width 144 height 30
click at [537, 469] on input "E" at bounding box center [542, 474] width 10 height 10
radio input "true"
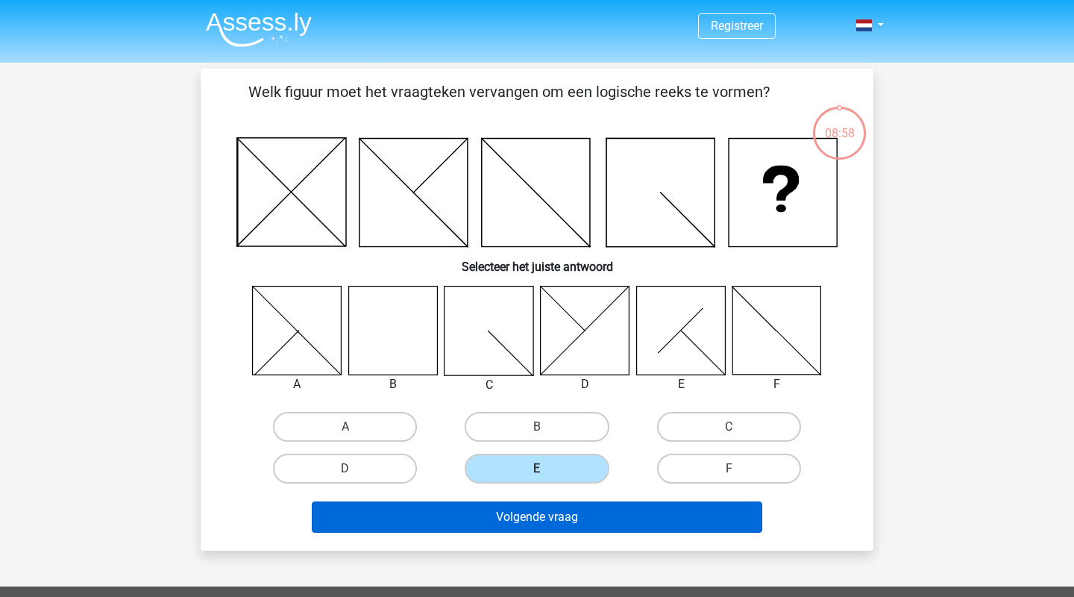
click at [483, 521] on button "Volgende vraag" at bounding box center [537, 516] width 451 height 31
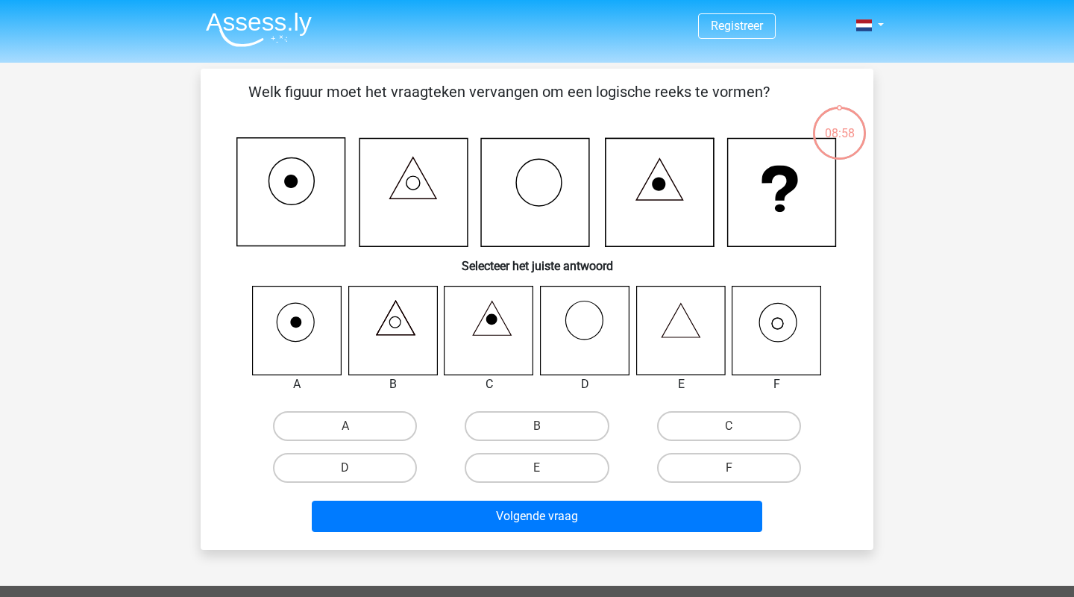
scroll to position [69, 0]
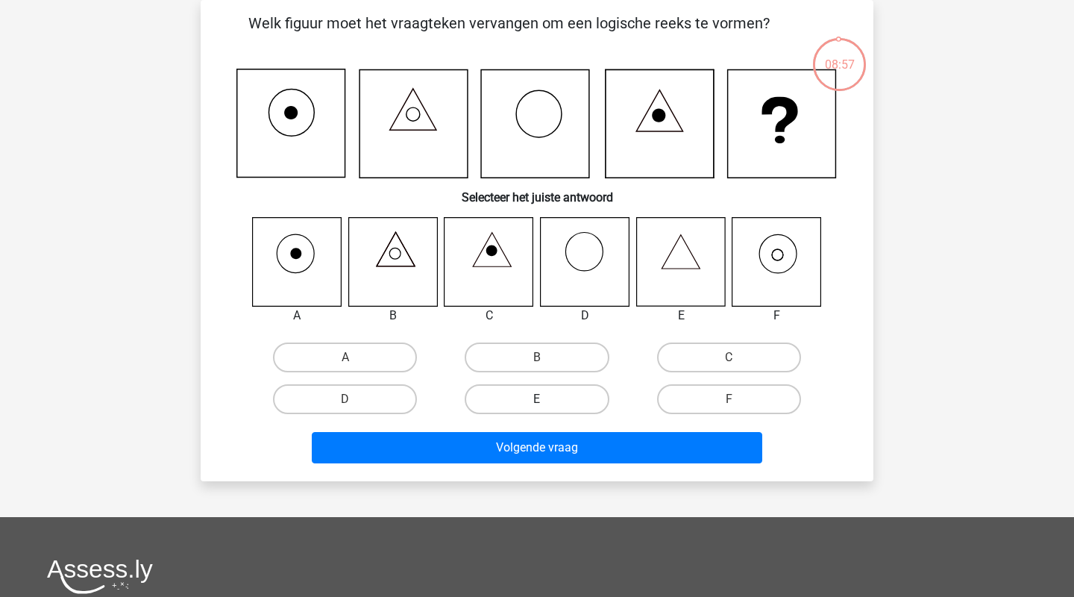
click at [506, 404] on label "E" at bounding box center [537, 399] width 144 height 30
click at [537, 404] on input "E" at bounding box center [542, 404] width 10 height 10
radio input "true"
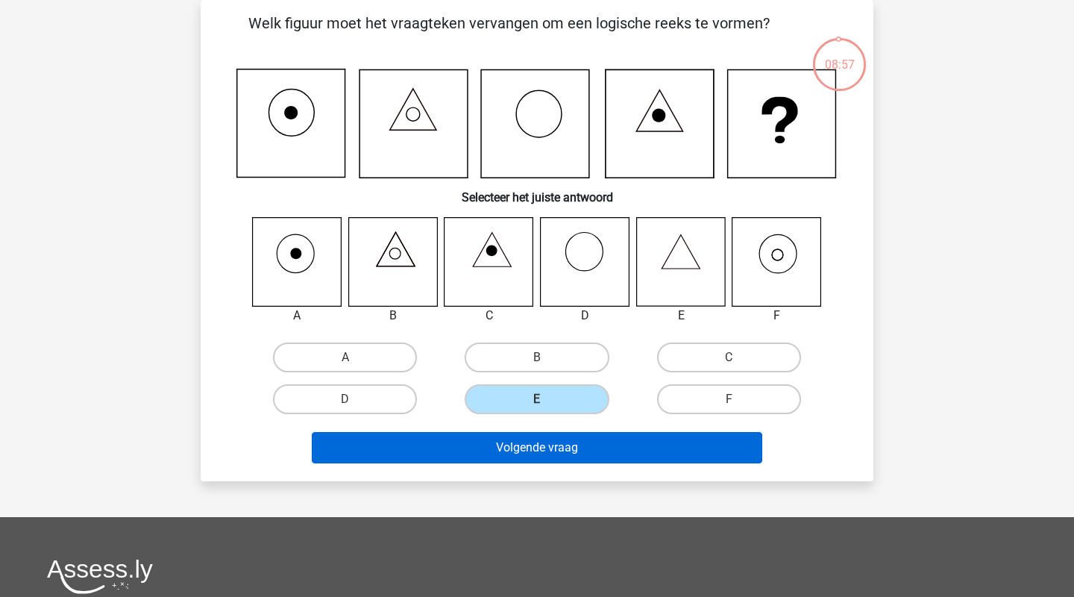
click at [498, 456] on button "Volgende vraag" at bounding box center [537, 447] width 451 height 31
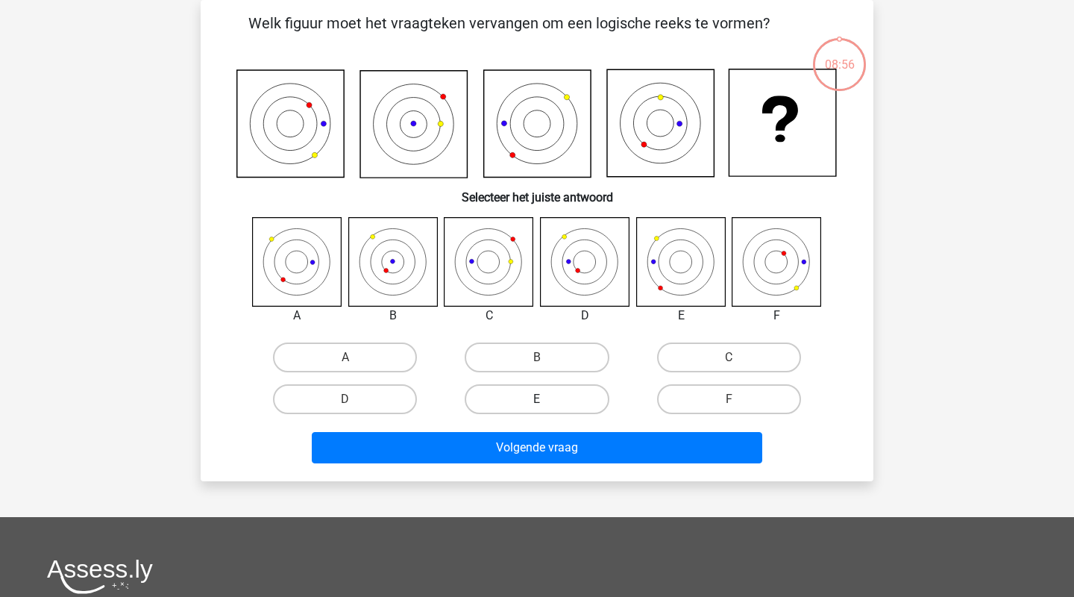
click at [506, 414] on label "E" at bounding box center [537, 399] width 144 height 30
click at [537, 409] on input "E" at bounding box center [542, 404] width 10 height 10
radio input "true"
click at [506, 404] on label "E" at bounding box center [537, 399] width 144 height 30
click at [537, 404] on input "E" at bounding box center [542, 404] width 10 height 10
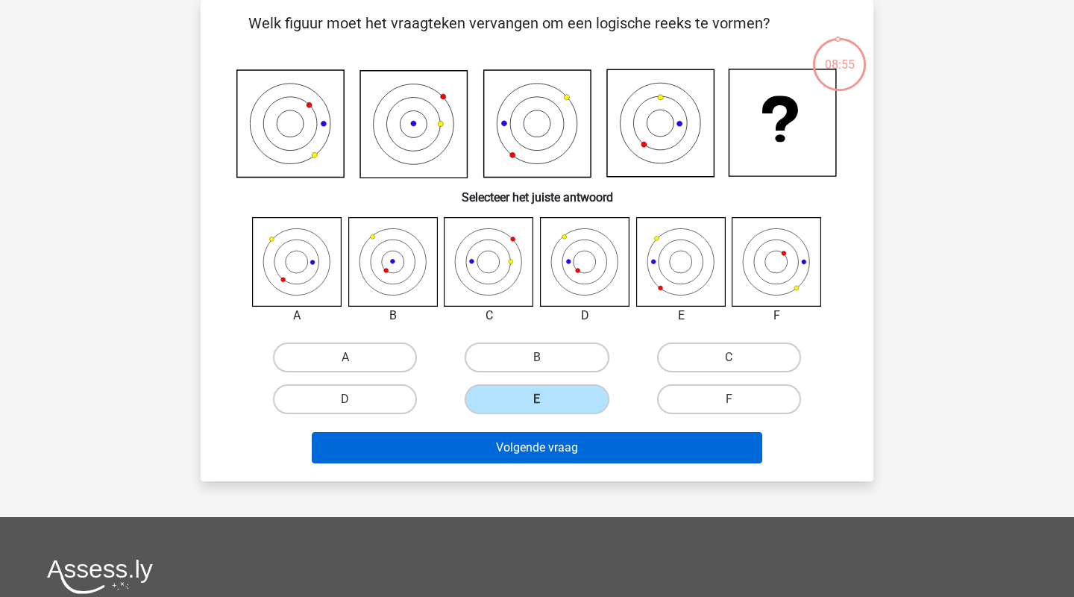
click at [499, 445] on button "Volgende vraag" at bounding box center [537, 447] width 451 height 31
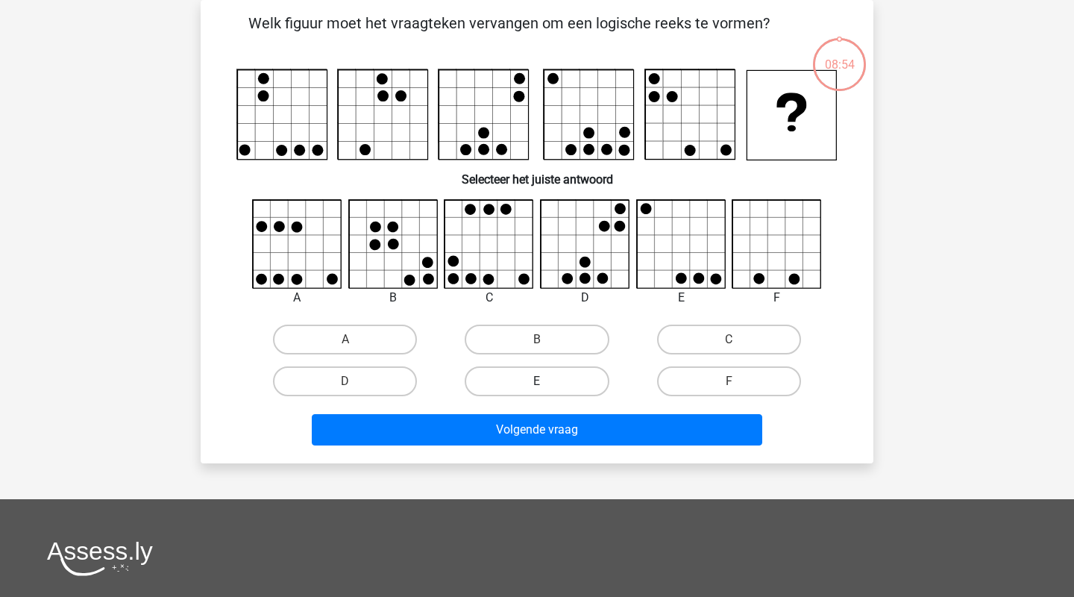
click at [502, 382] on label "E" at bounding box center [537, 381] width 144 height 30
click at [537, 382] on input "E" at bounding box center [542, 386] width 10 height 10
radio input "true"
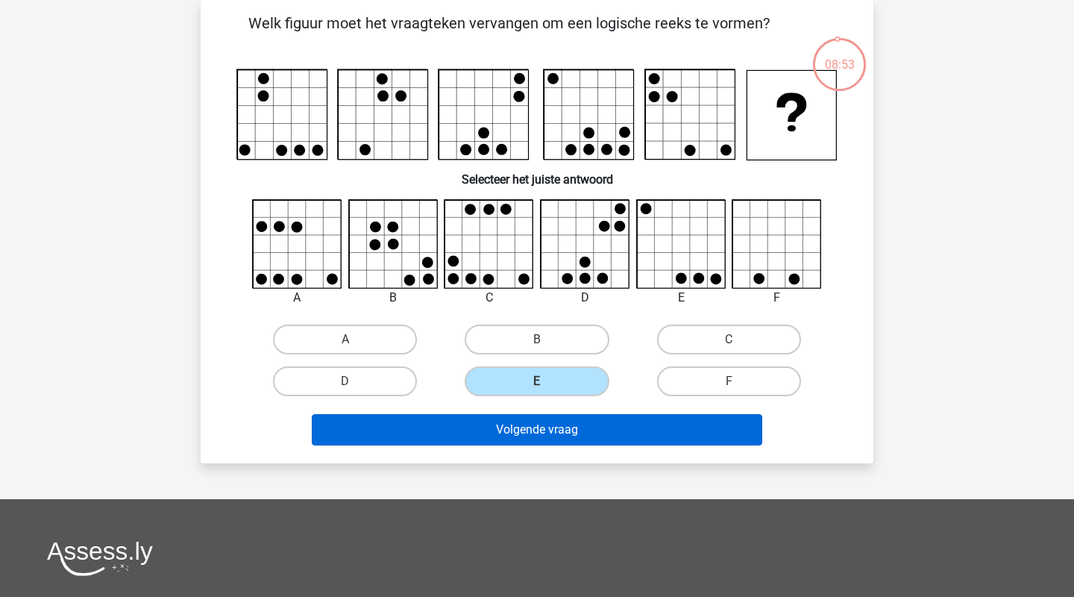
click at [497, 440] on button "Volgende vraag" at bounding box center [537, 429] width 451 height 31
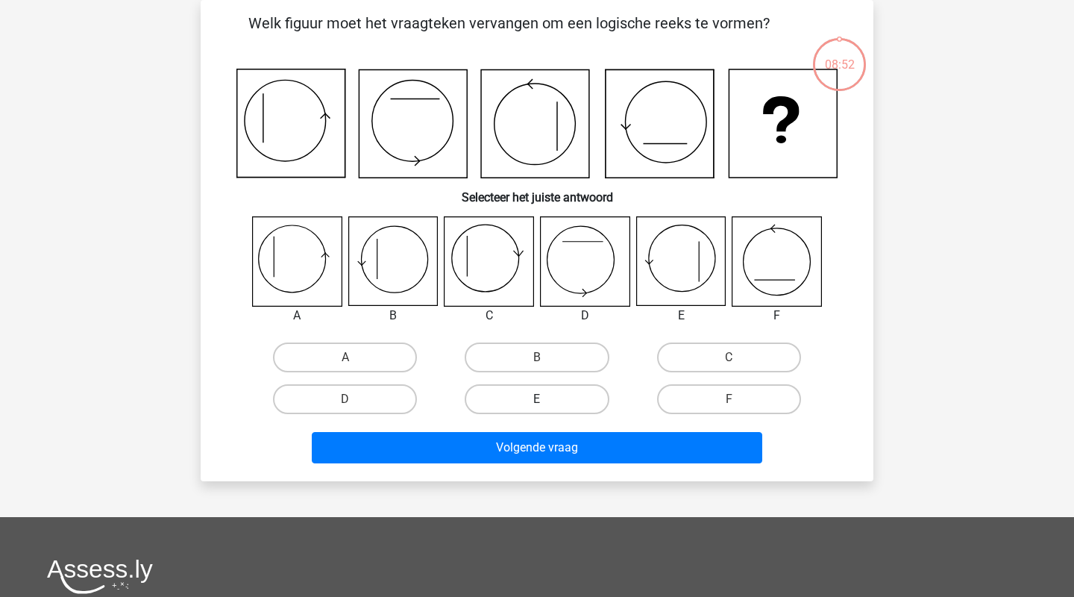
click at [511, 389] on label "E" at bounding box center [537, 399] width 144 height 30
click at [537, 399] on input "E" at bounding box center [542, 404] width 10 height 10
radio input "true"
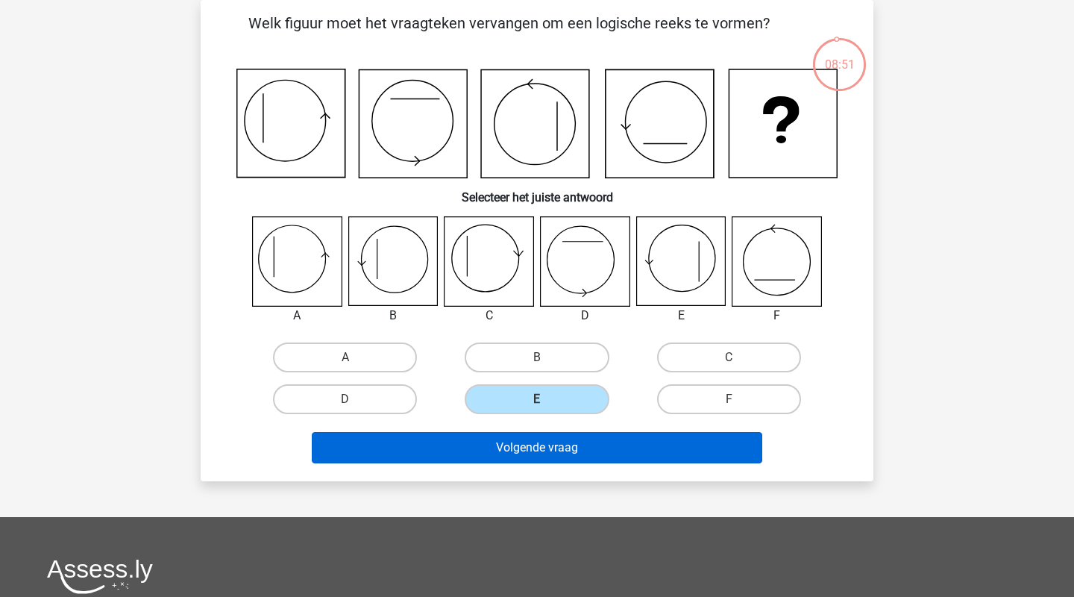
click at [510, 449] on button "Volgende vraag" at bounding box center [537, 447] width 451 height 31
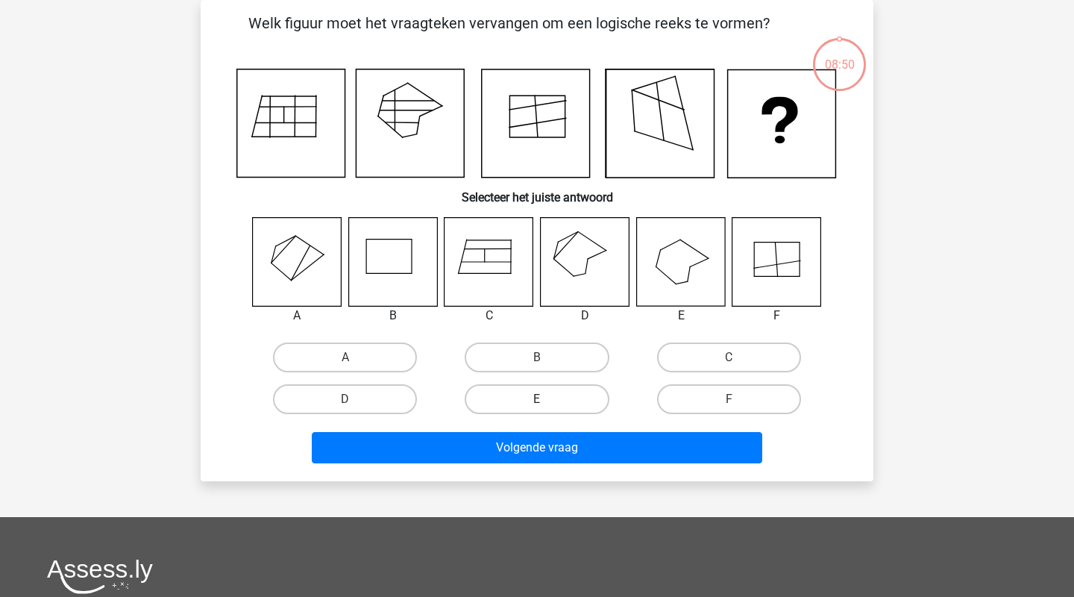
click at [513, 405] on label "E" at bounding box center [537, 399] width 144 height 30
click at [537, 405] on input "E" at bounding box center [542, 404] width 10 height 10
radio input "true"
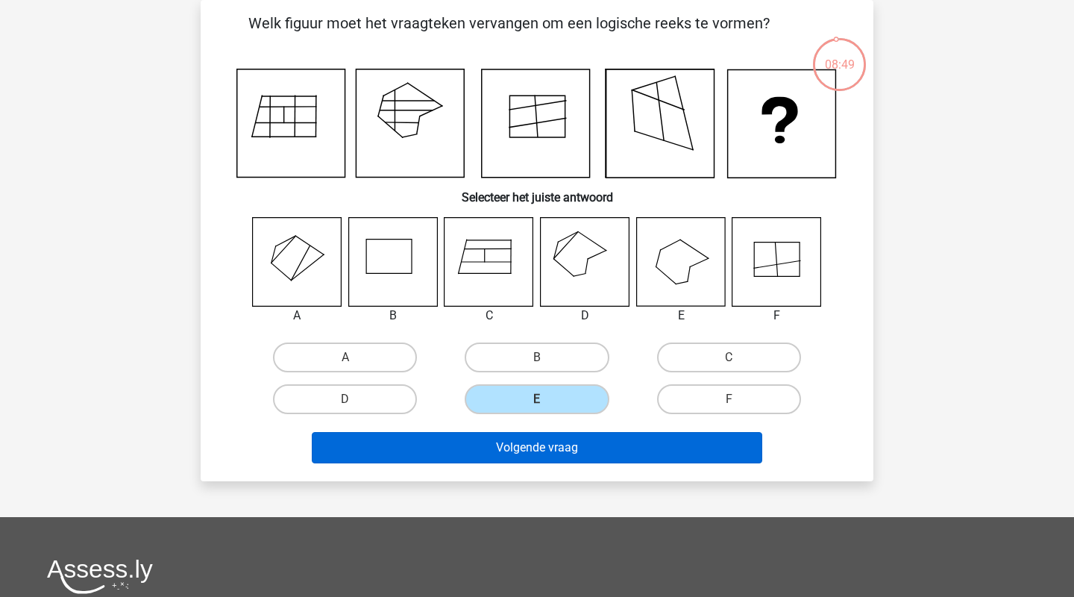
click at [507, 452] on button "Volgende vraag" at bounding box center [537, 447] width 451 height 31
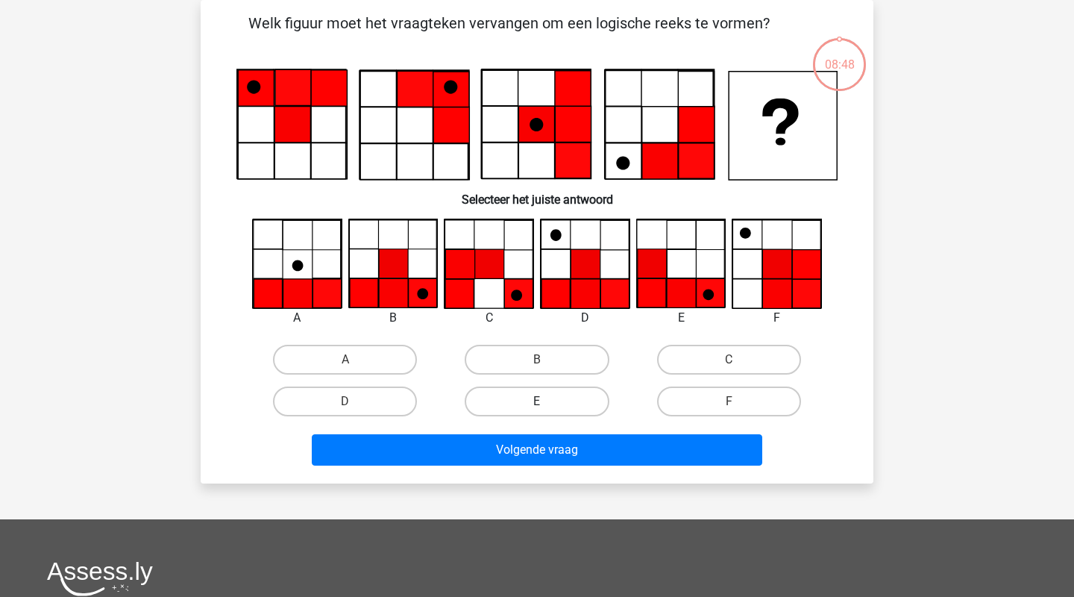
click at [510, 410] on label "E" at bounding box center [537, 401] width 144 height 30
click at [537, 410] on input "E" at bounding box center [542, 406] width 10 height 10
radio input "true"
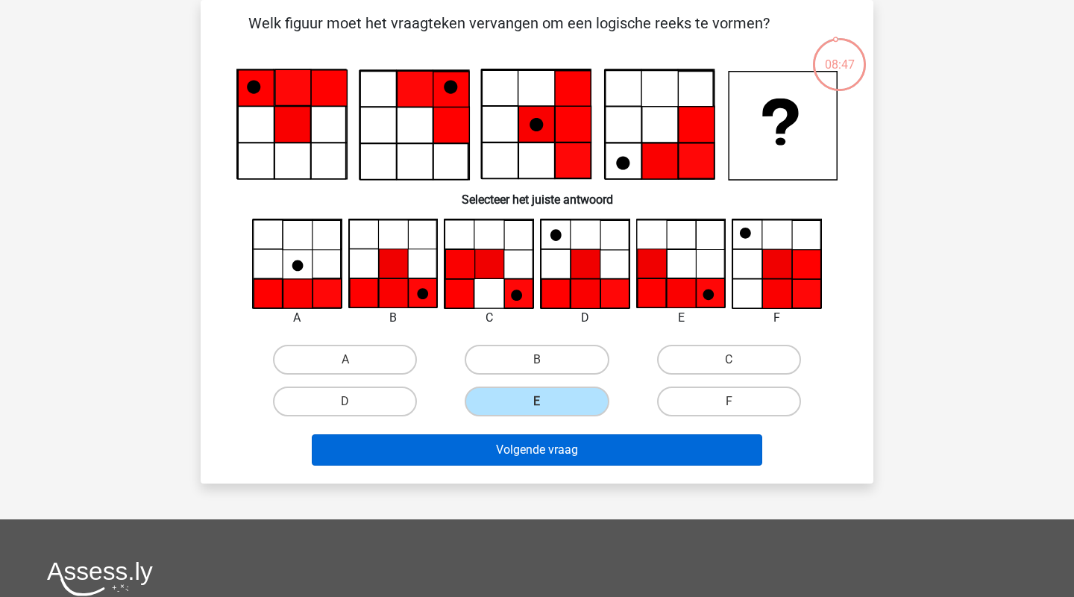
click at [508, 439] on button "Volgende vraag" at bounding box center [537, 449] width 451 height 31
